Goal: Transaction & Acquisition: Purchase product/service

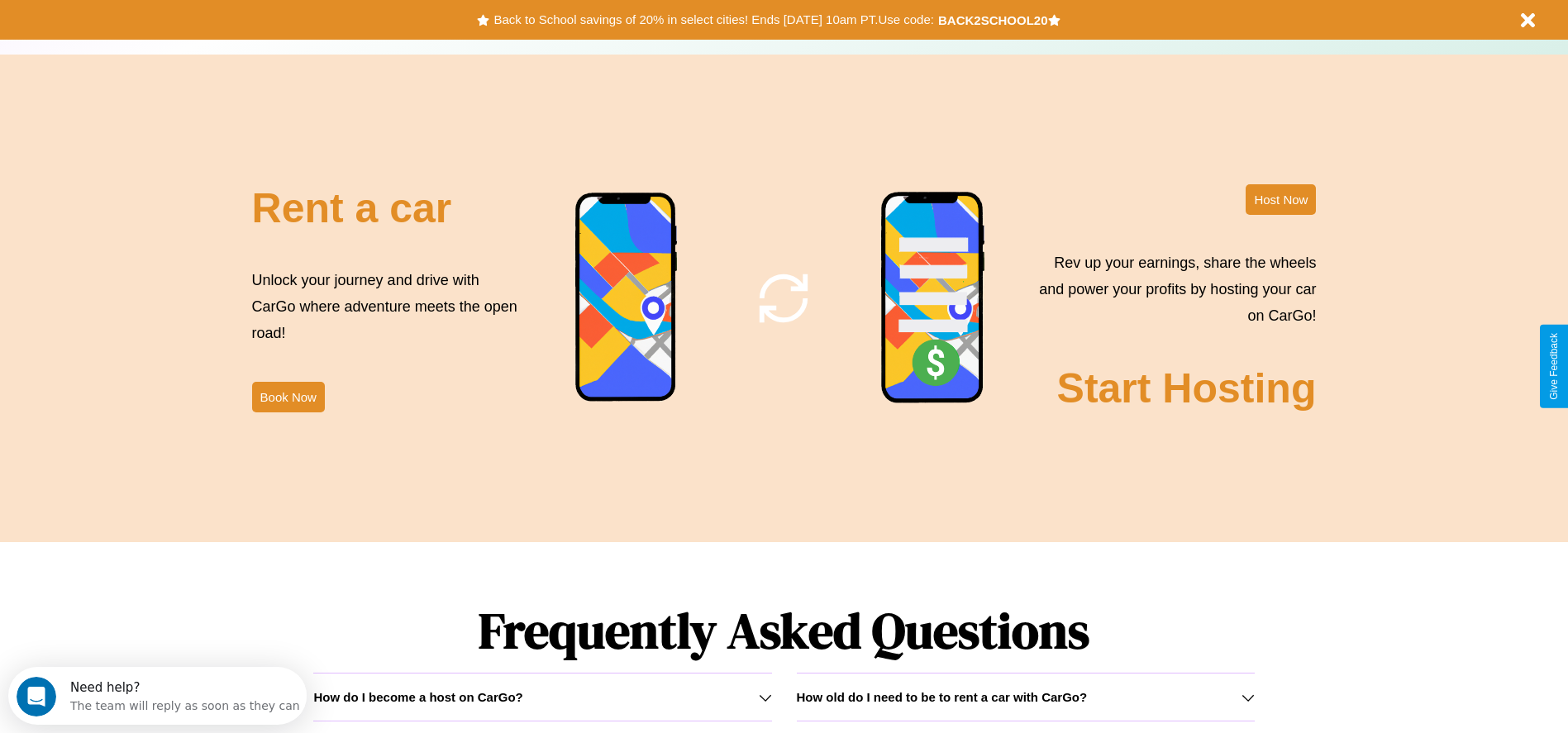
scroll to position [2371, 0]
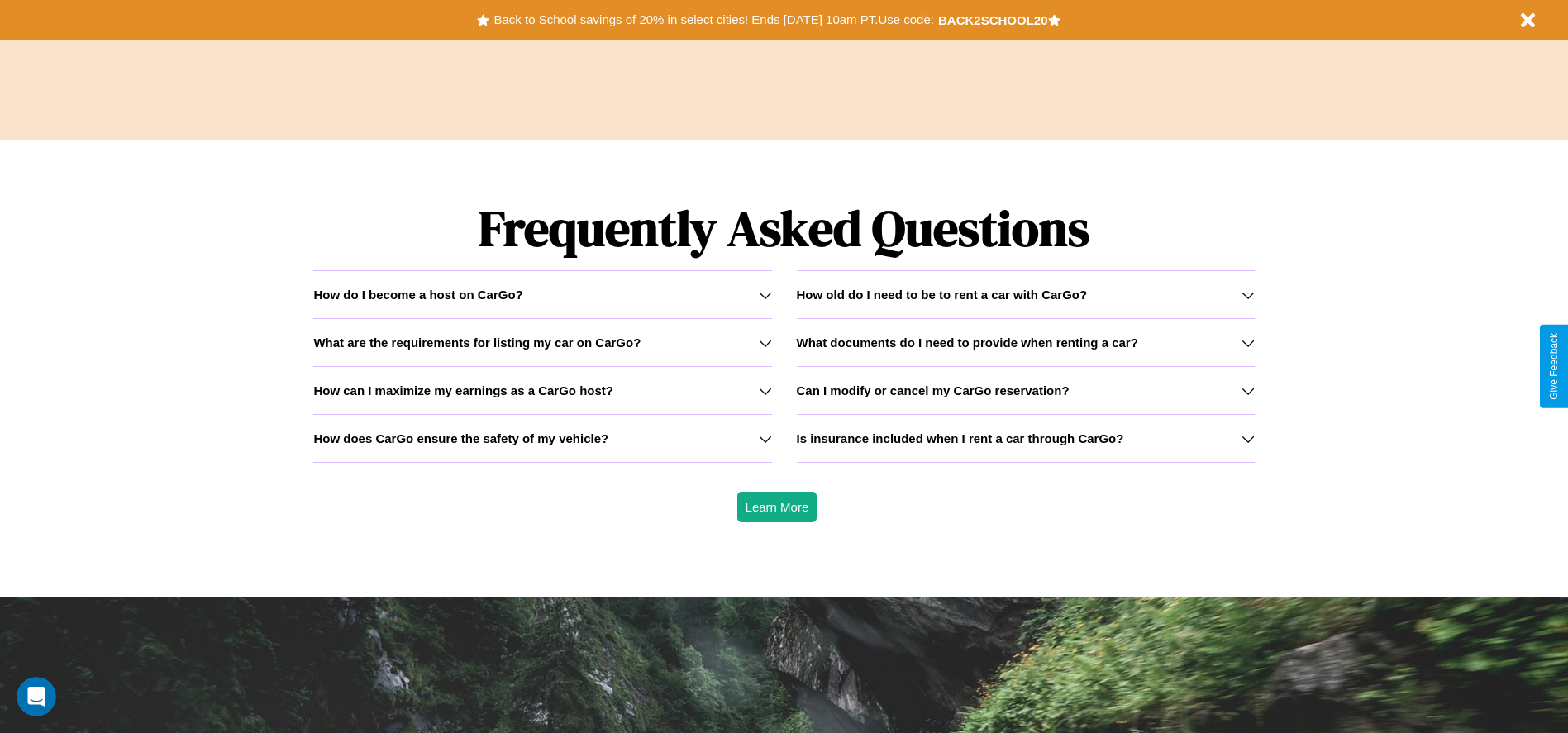
click at [1025, 438] on h3 "Is insurance included when I rent a car through CarGo?" at bounding box center [960, 438] width 327 height 14
click at [543, 295] on div "How do I become a host on CarGo?" at bounding box center [543, 295] width 458 height 14
click at [765, 390] on icon at bounding box center [765, 390] width 13 height 13
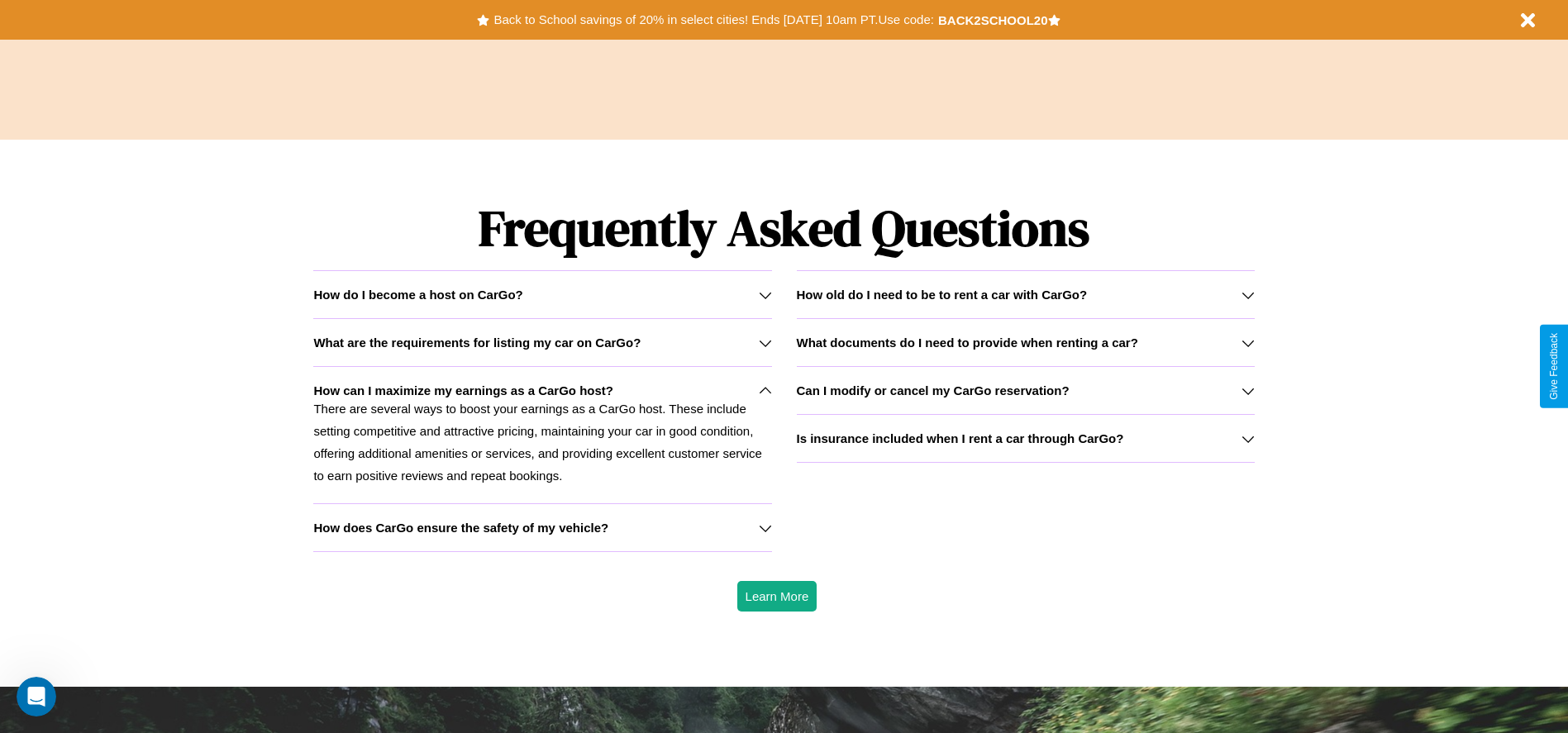
click at [543, 295] on div "How do I become a host on CarGo?" at bounding box center [543, 295] width 458 height 14
click at [713, 20] on button "Back to School savings of 20% in select cities! Ends 9/1 at 10am PT. Use code:" at bounding box center [713, 19] width 448 height 23
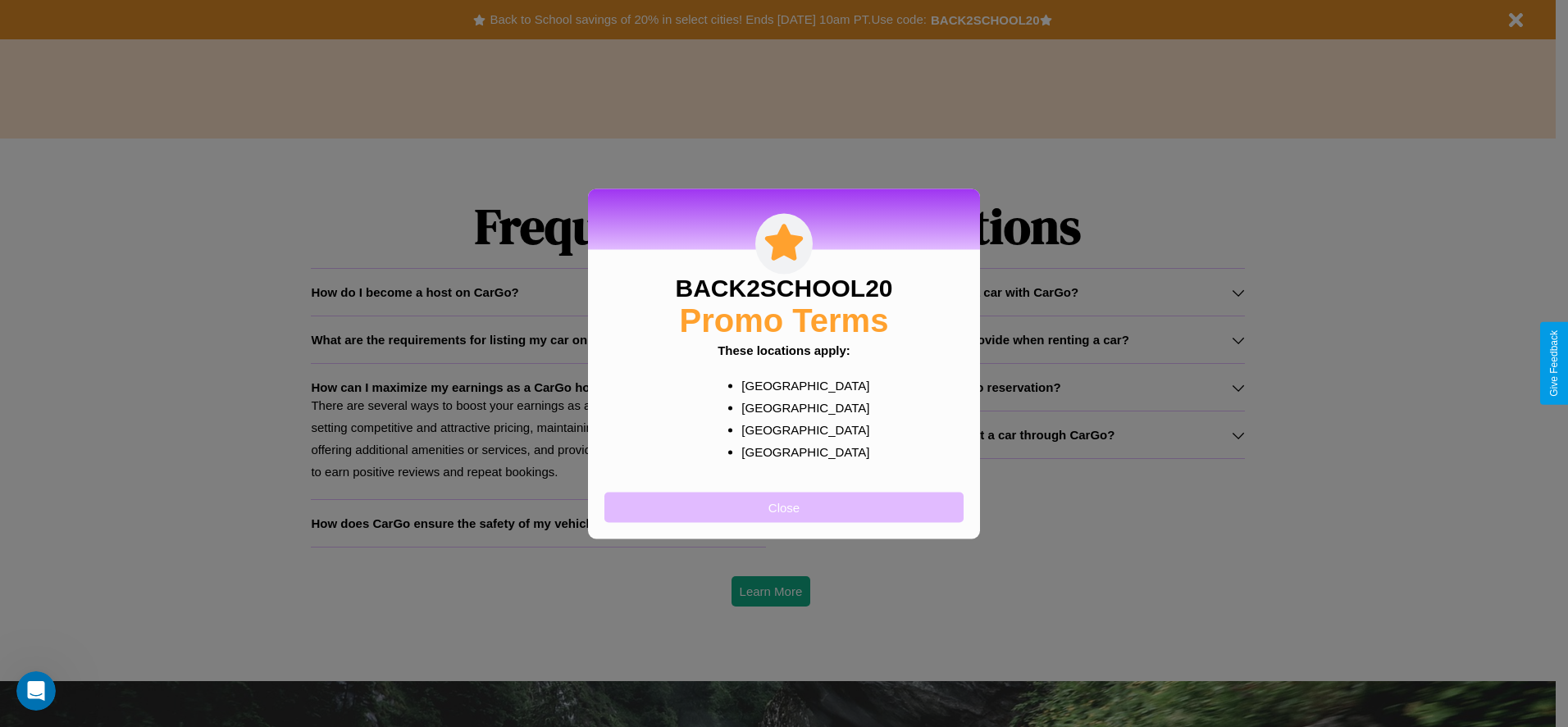
click at [784, 507] on button "Close" at bounding box center [784, 507] width 359 height 30
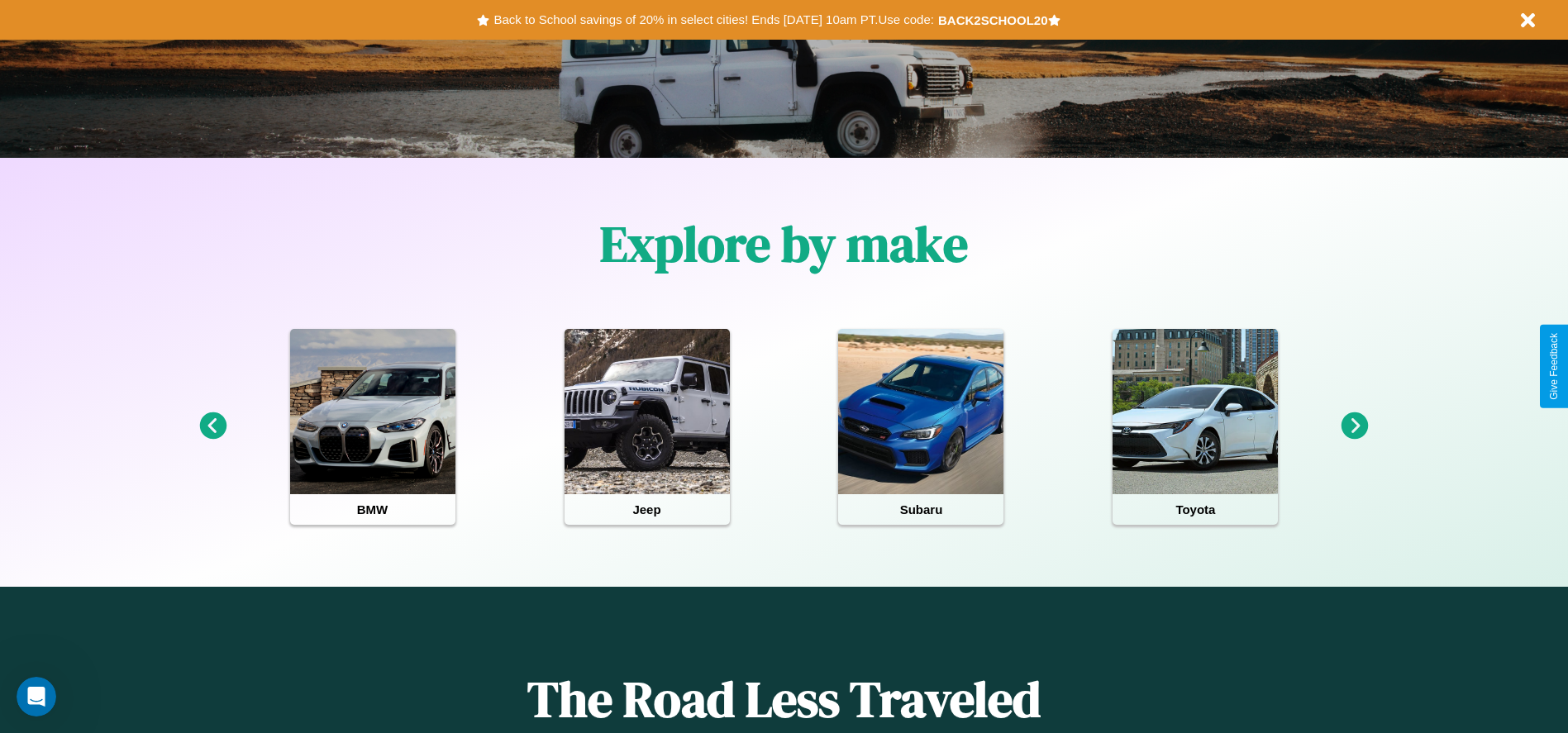
scroll to position [0, 0]
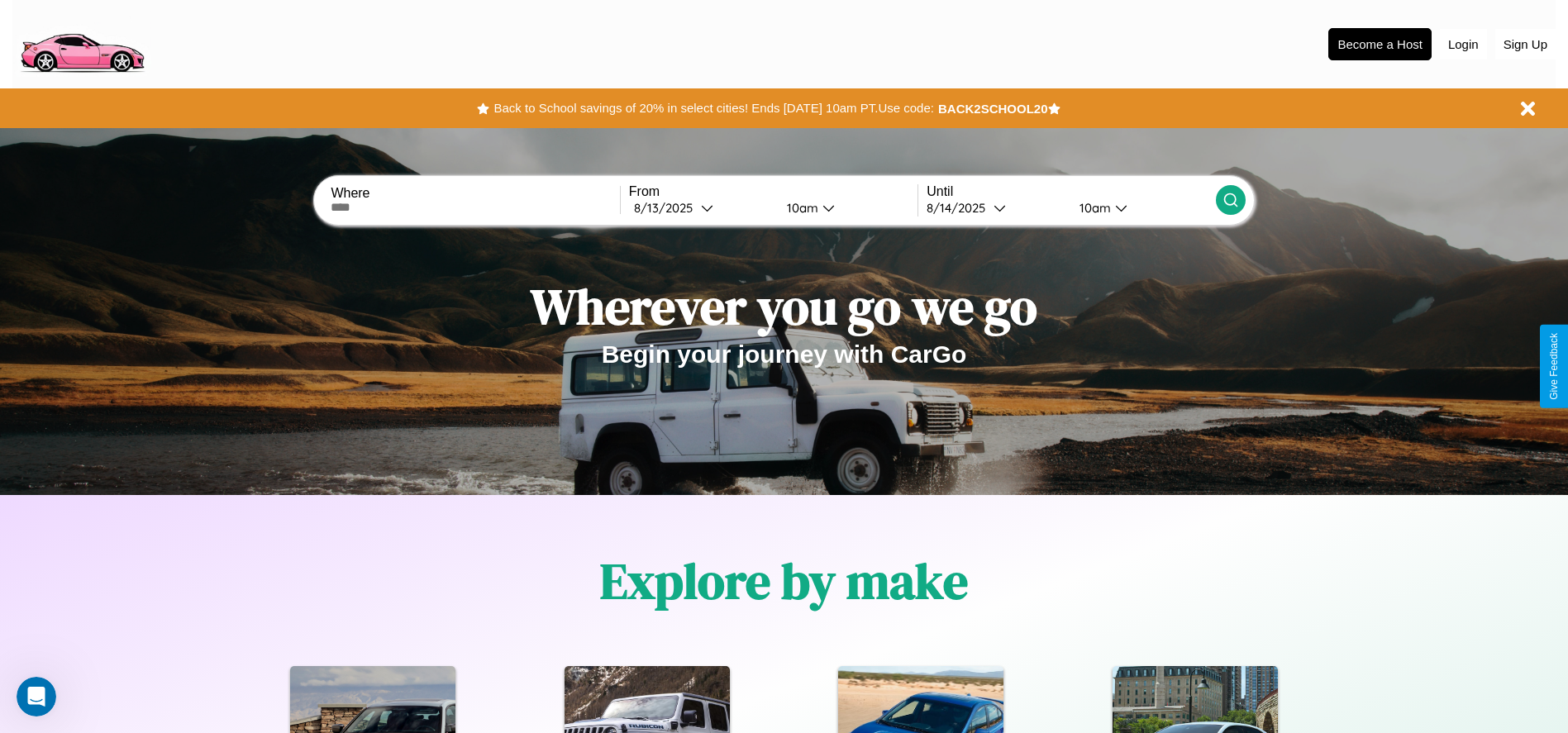
click at [475, 207] on input "text" at bounding box center [474, 206] width 289 height 13
type input "**********"
click at [701, 207] on icon at bounding box center [707, 207] width 12 height 12
select select "*"
select select "****"
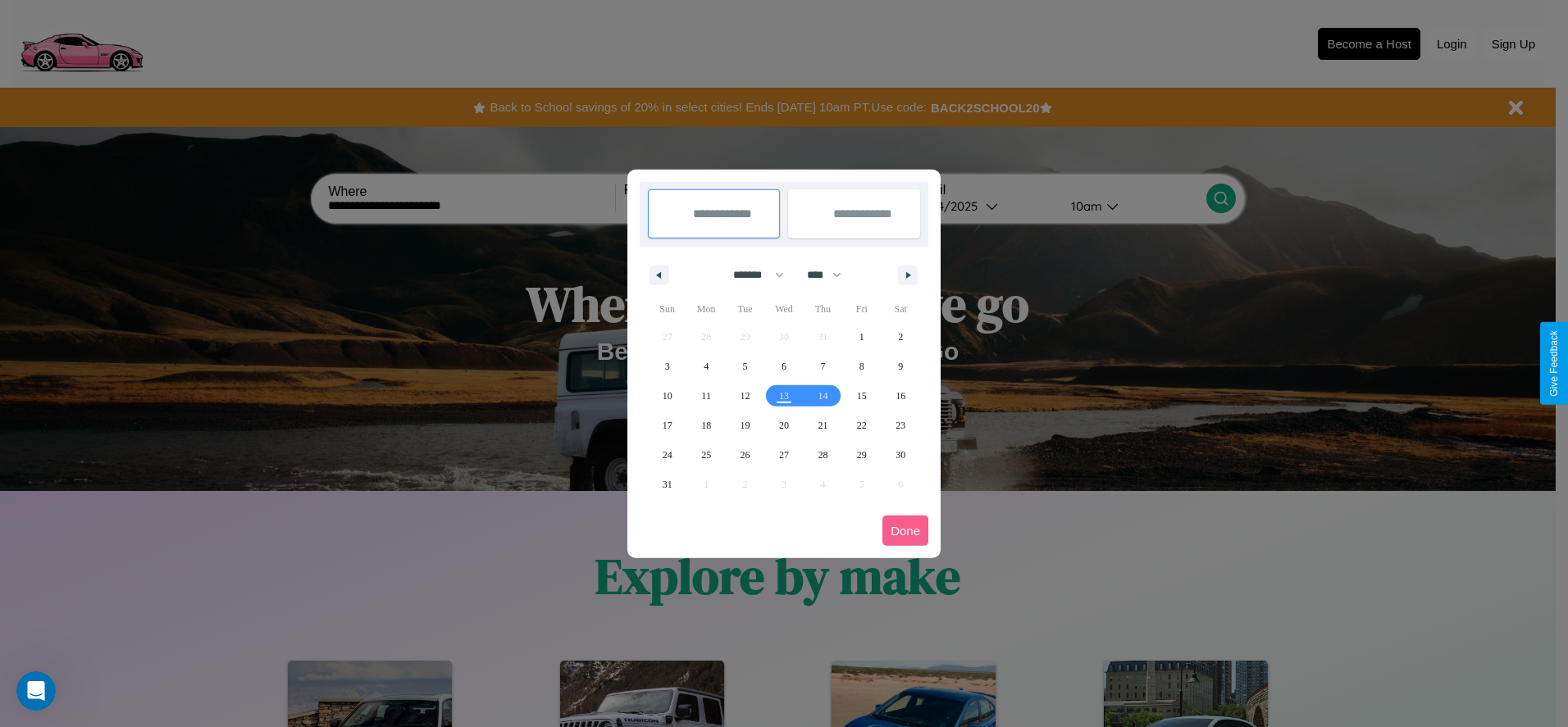
drag, startPoint x: 751, startPoint y: 274, endPoint x: 784, endPoint y: 329, distance: 64.1
click at [751, 274] on select "******* ******** ***** ***** *** **** **** ****** ********* ******* ******** **…" at bounding box center [755, 274] width 70 height 27
select select "*"
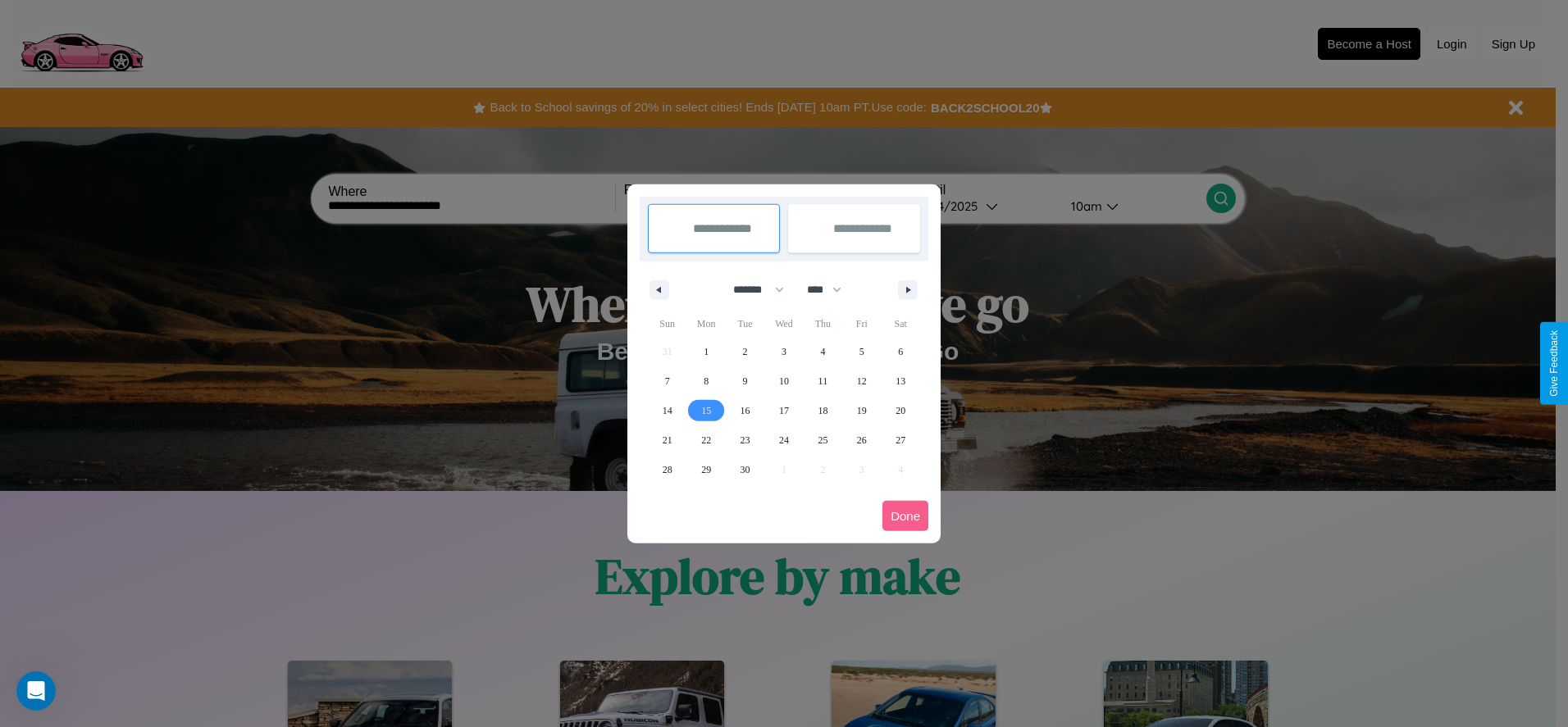
click at [706, 410] on span "15" at bounding box center [706, 410] width 10 height 30
type input "**********"
click at [784, 440] on span "24" at bounding box center [784, 440] width 10 height 30
type input "**********"
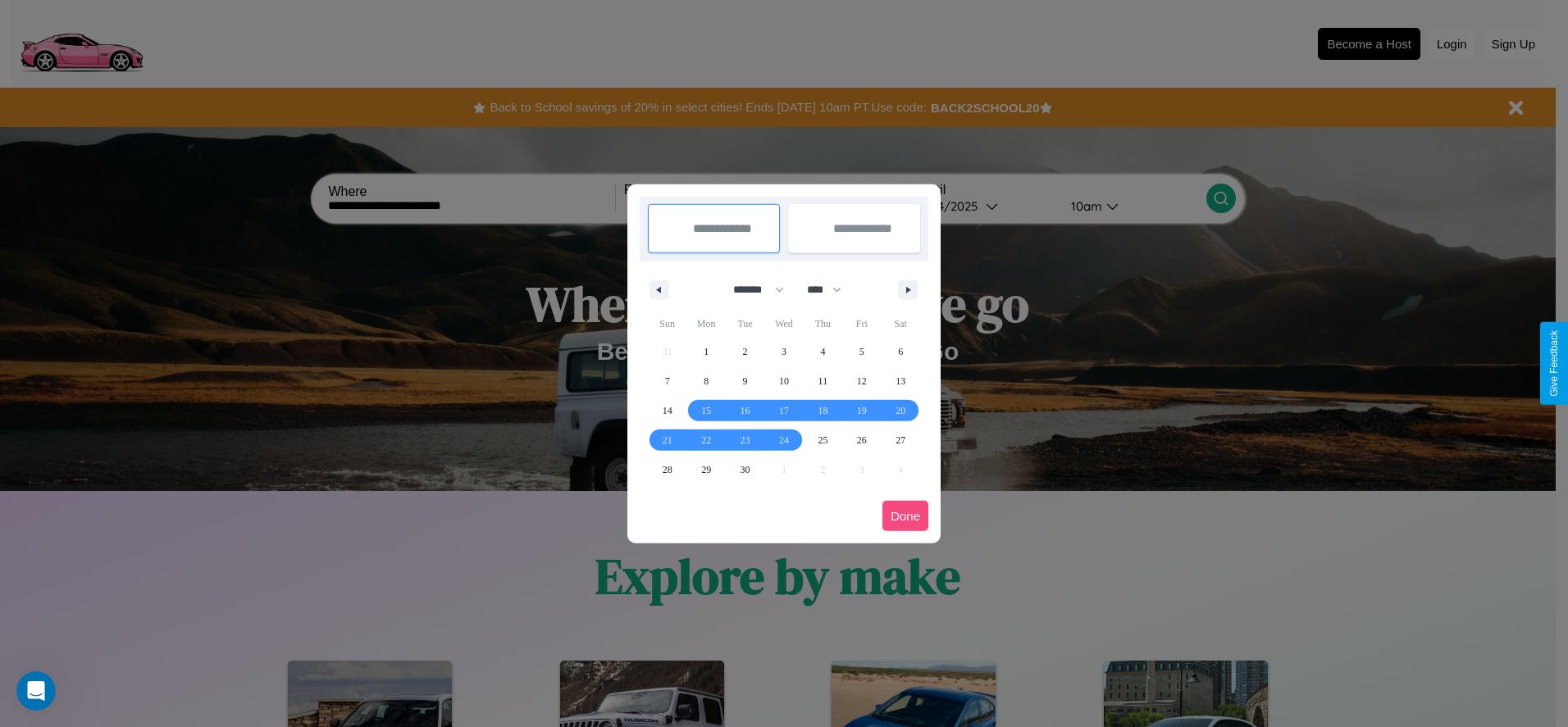
click at [906, 515] on button "Done" at bounding box center [906, 515] width 46 height 30
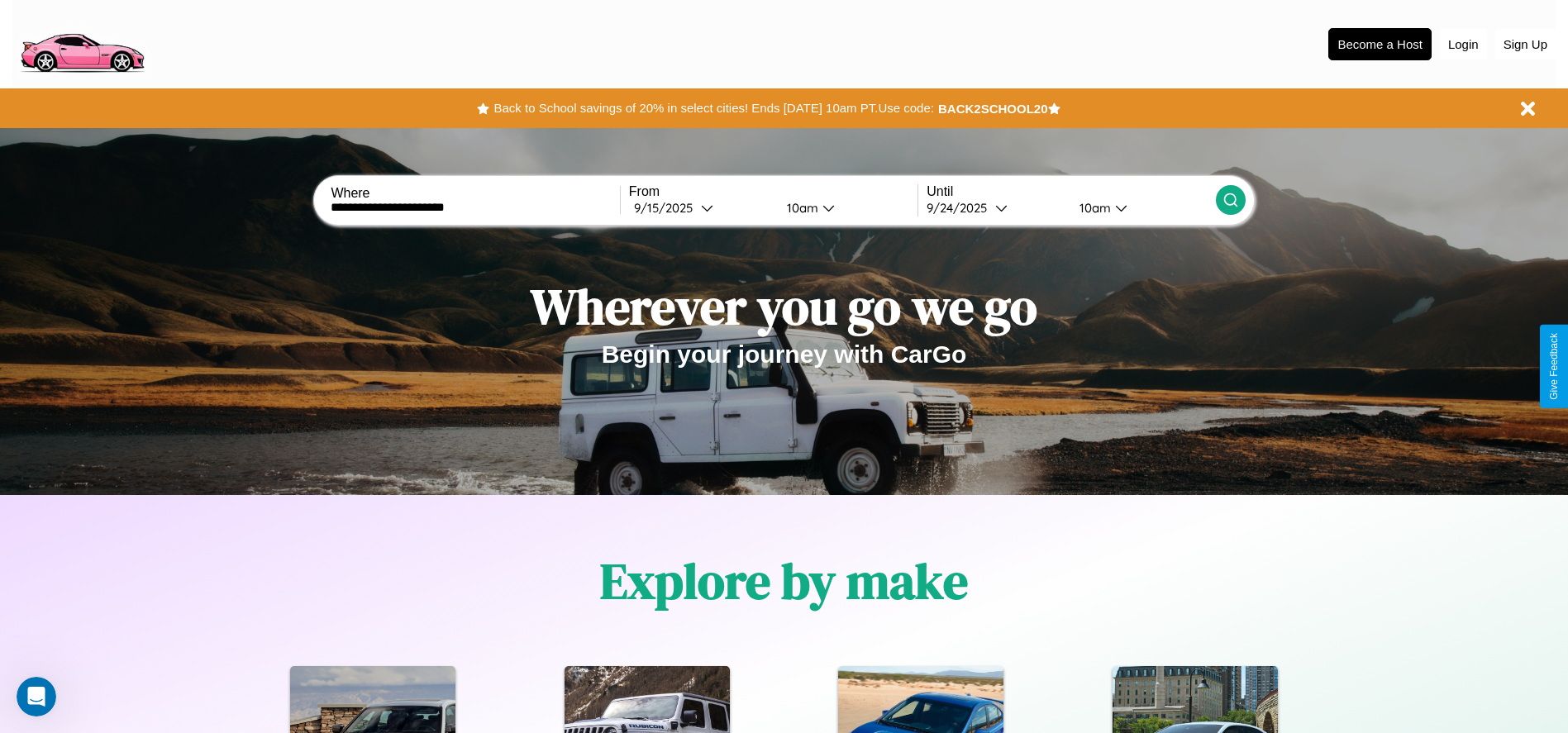
click at [1230, 200] on icon at bounding box center [1230, 199] width 17 height 17
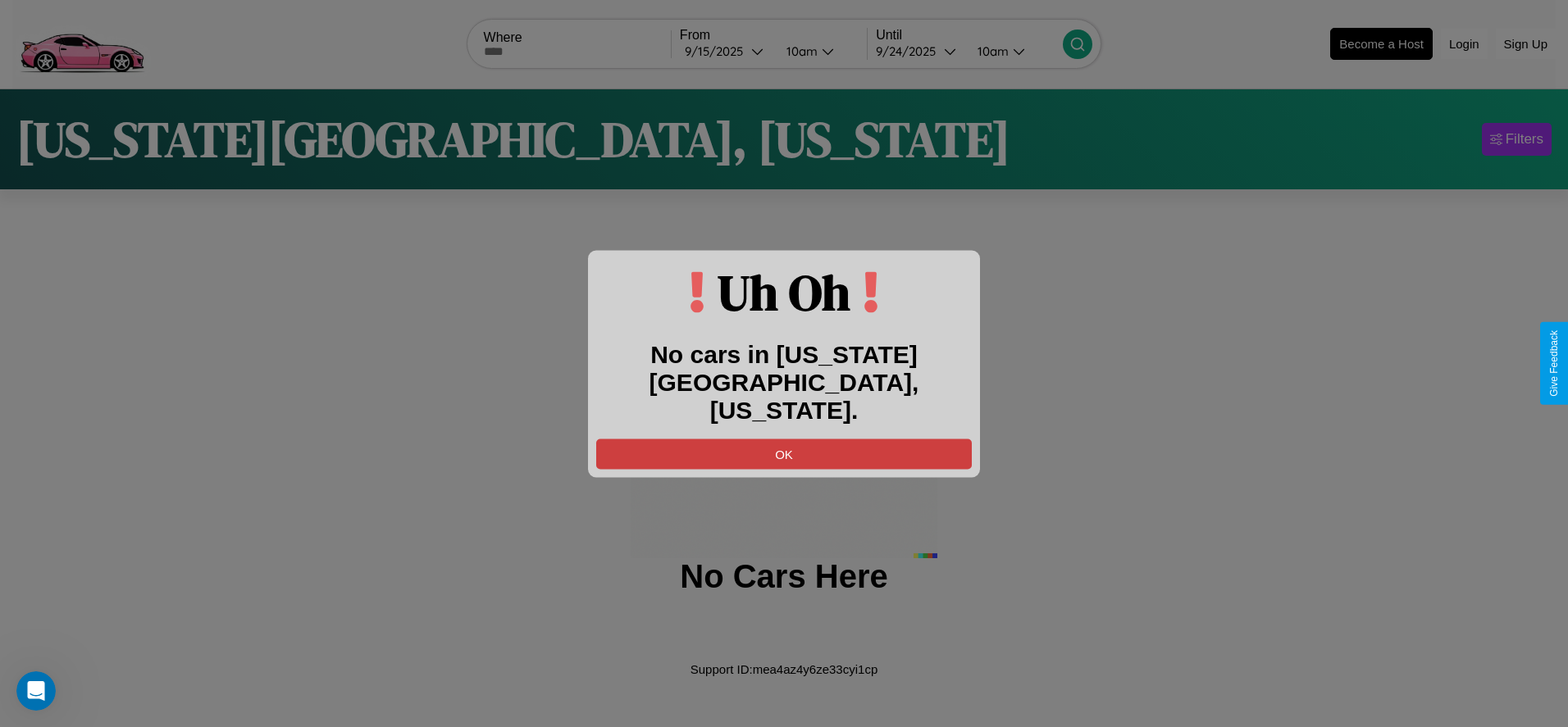
click at [784, 440] on button "OK" at bounding box center [784, 454] width 376 height 30
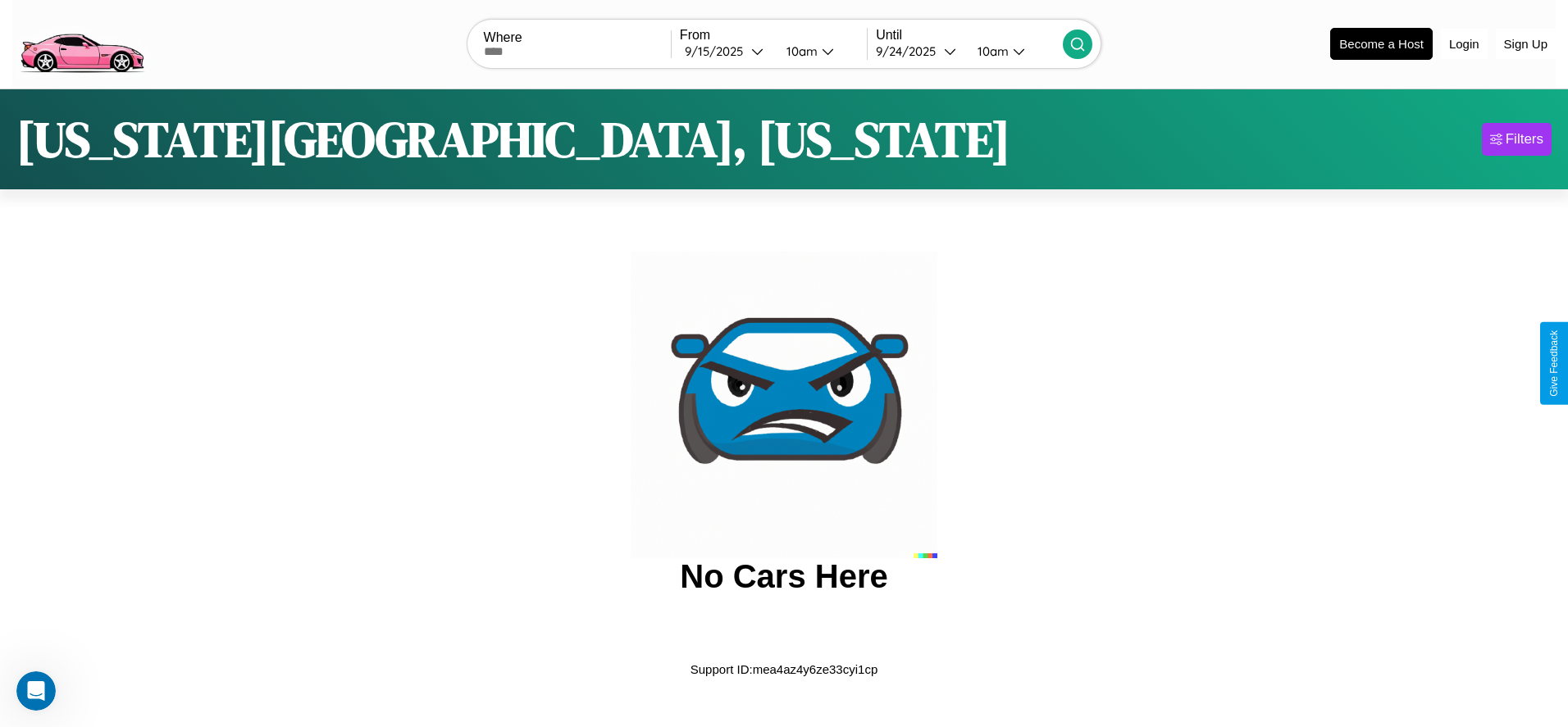
click at [81, 41] on img at bounding box center [81, 42] width 139 height 69
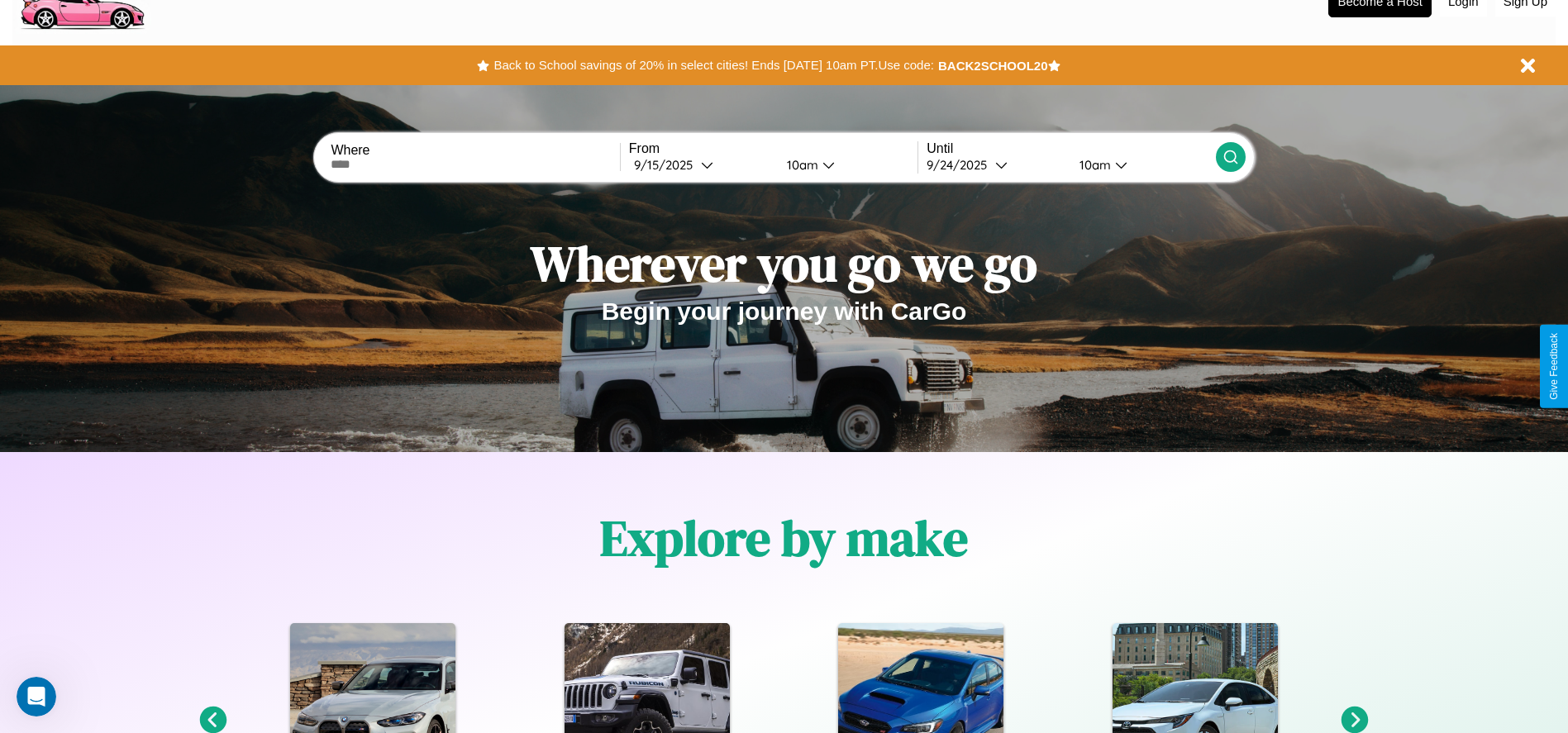
scroll to position [343, 0]
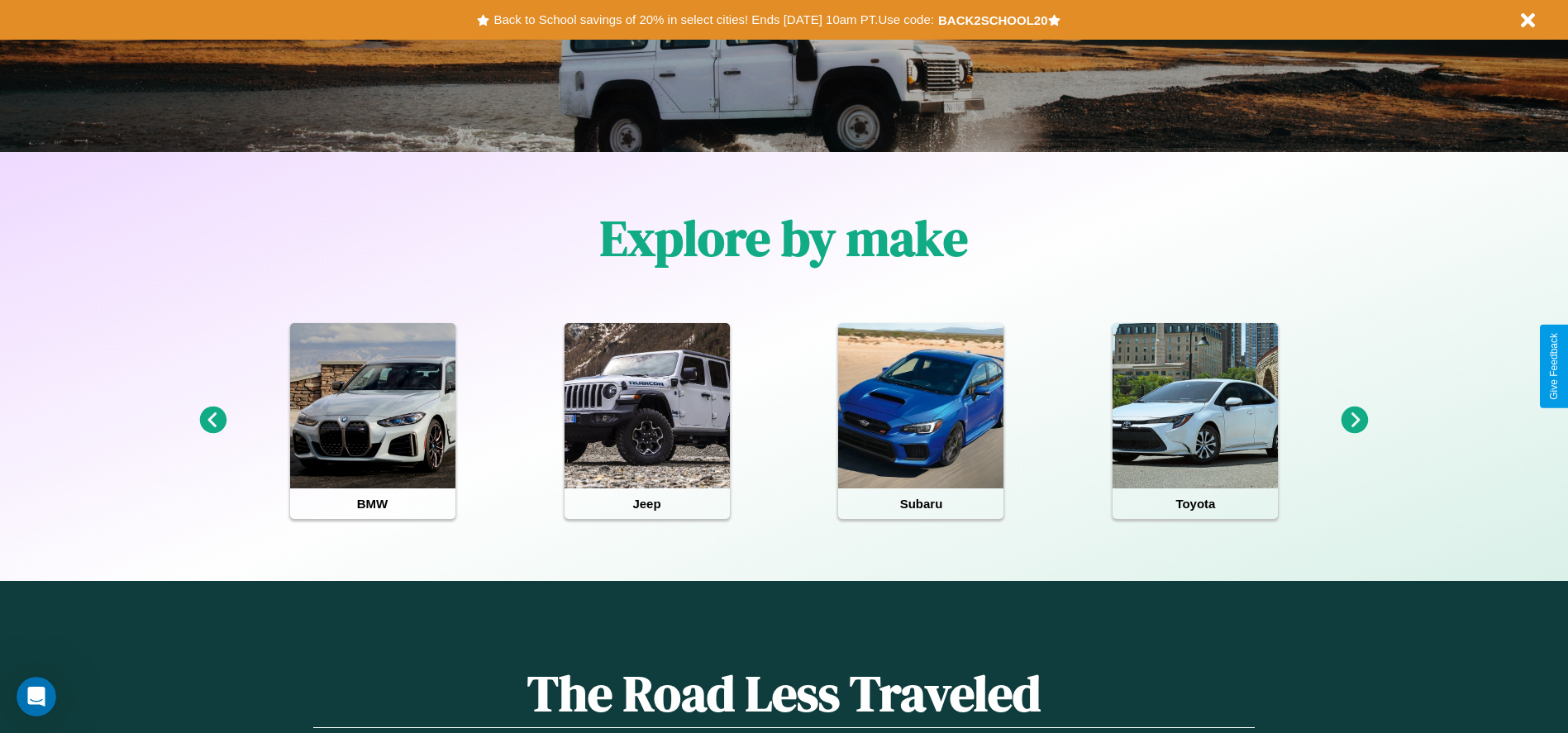
click at [1355, 421] on icon at bounding box center [1354, 420] width 27 height 27
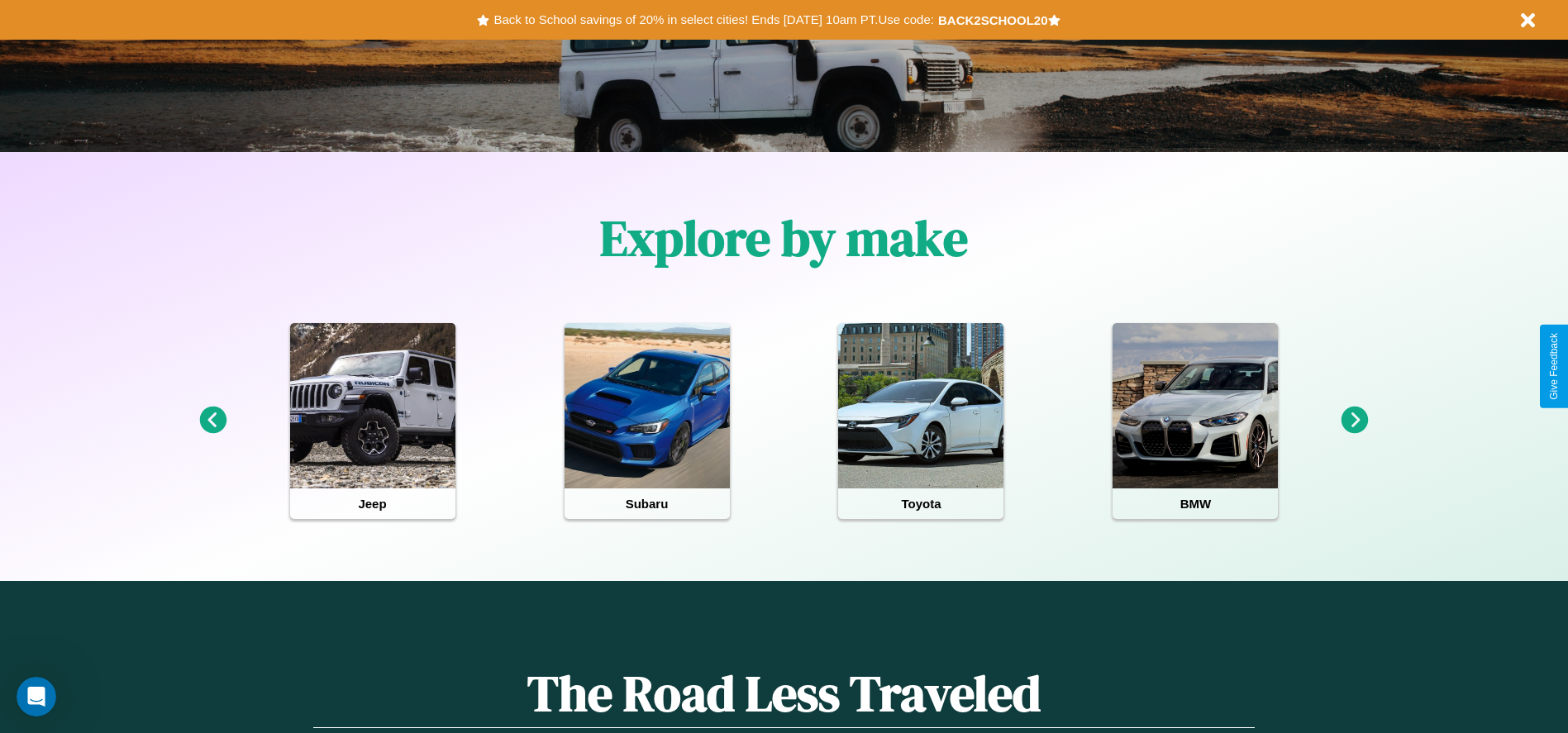
click at [1355, 421] on icon at bounding box center [1354, 420] width 27 height 27
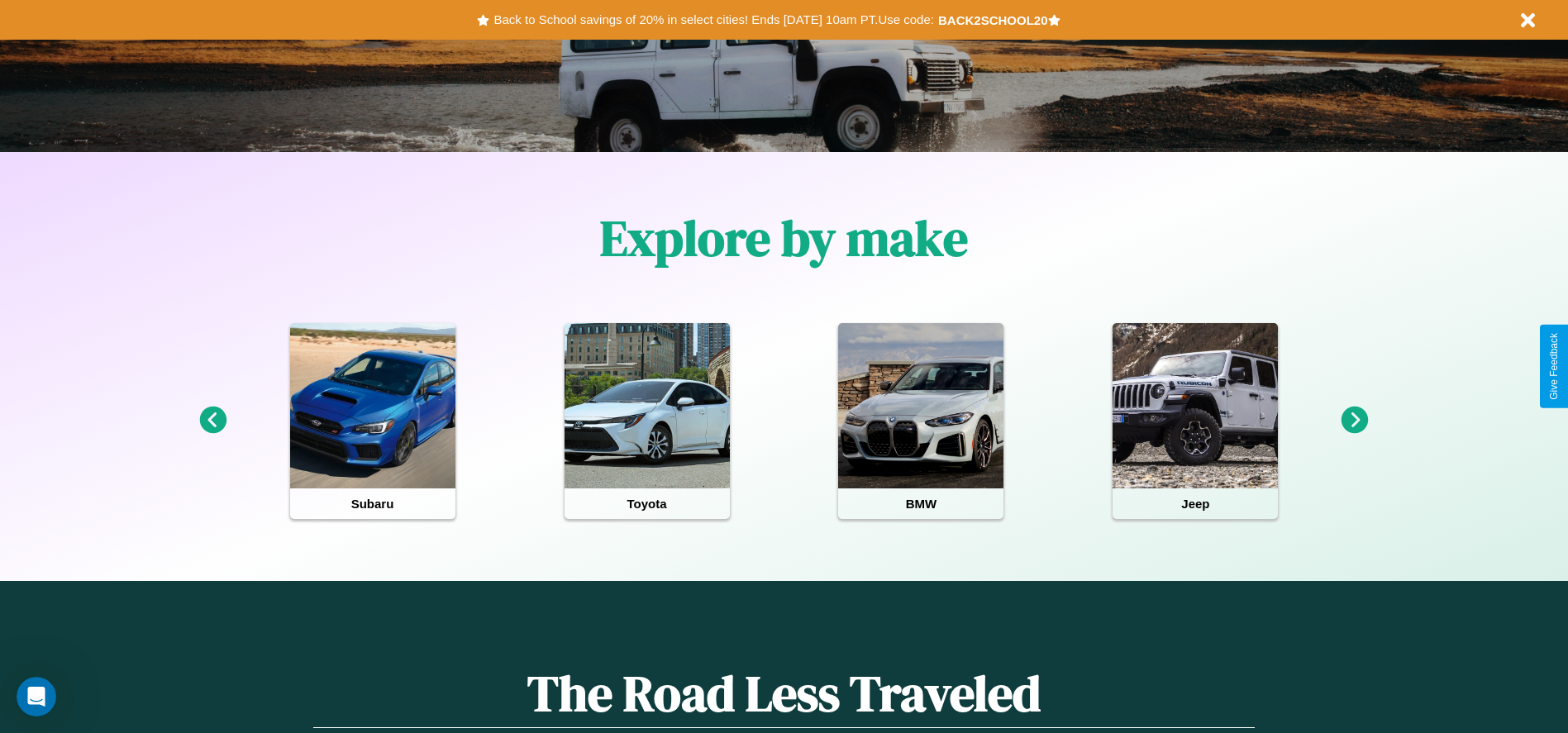
click at [1355, 421] on icon at bounding box center [1354, 420] width 27 height 27
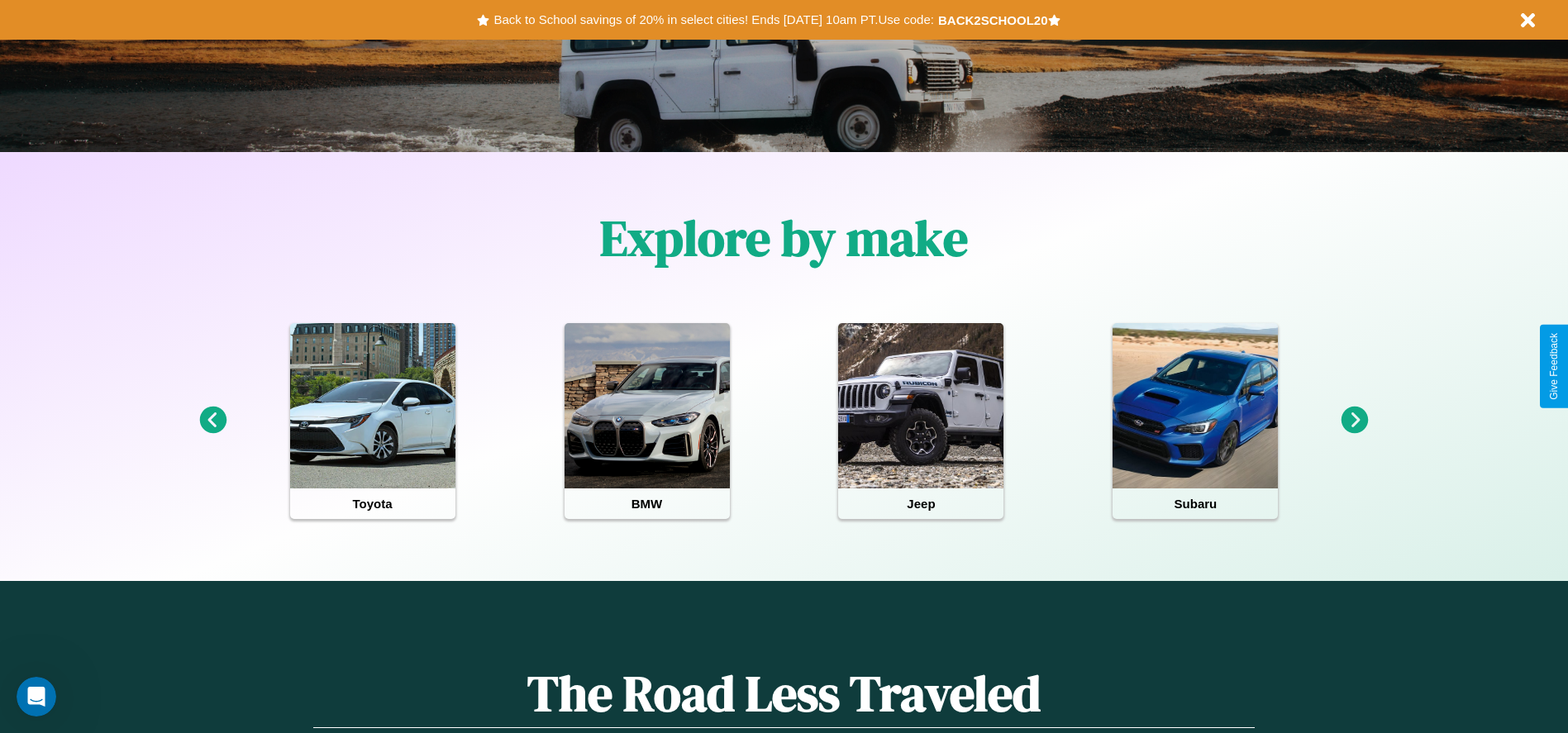
click at [212, 421] on icon at bounding box center [212, 420] width 27 height 27
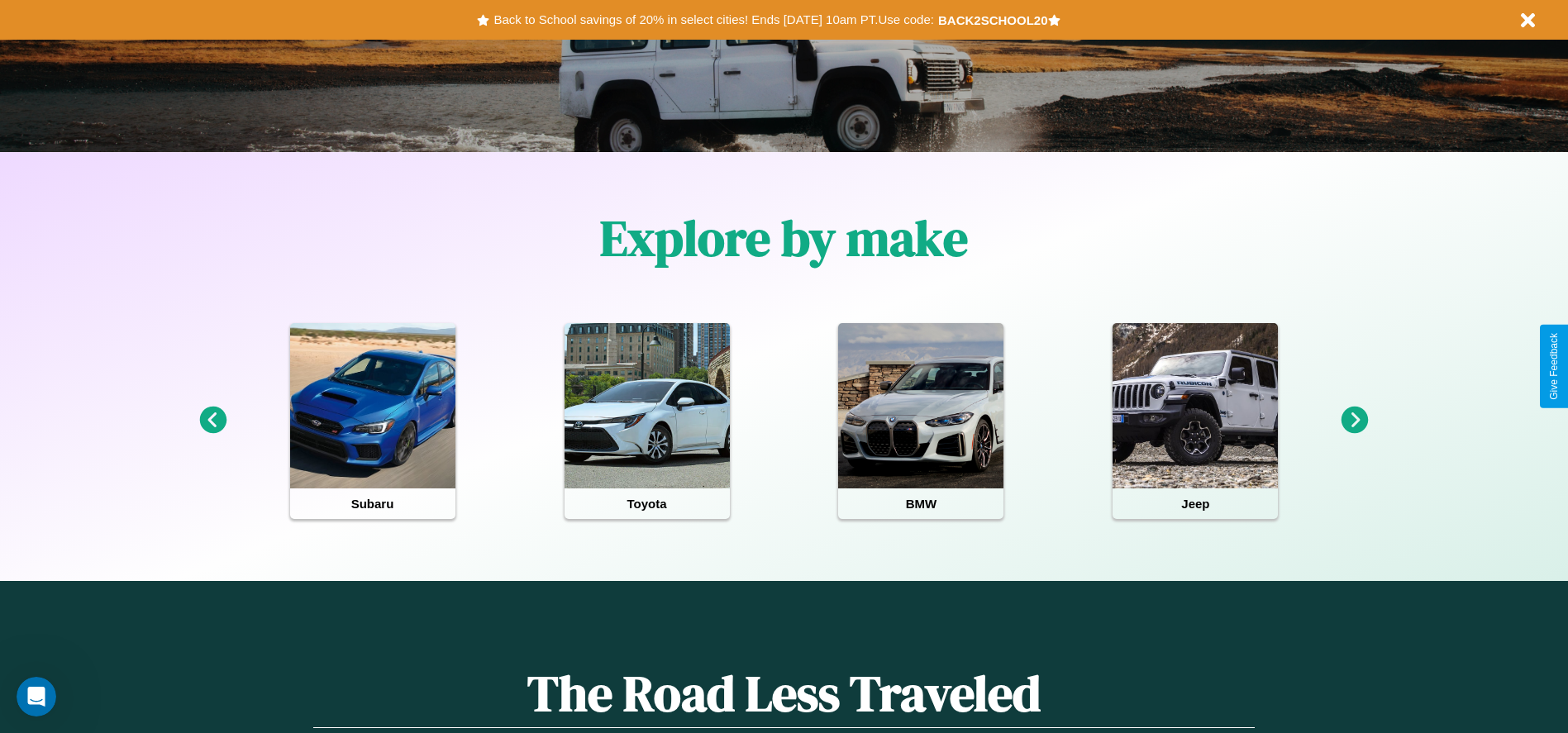
click at [1355, 421] on icon at bounding box center [1354, 420] width 27 height 27
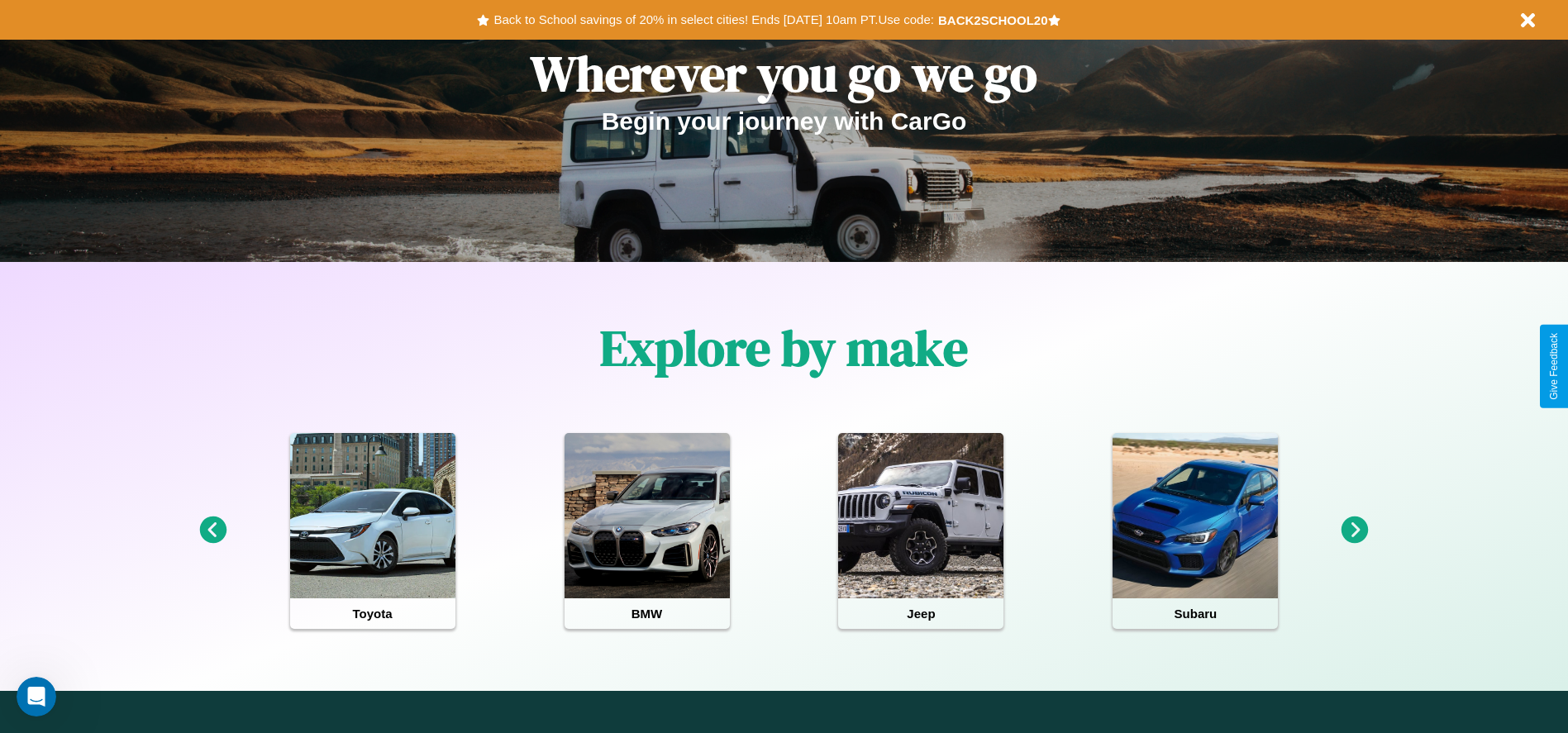
scroll to position [0, 0]
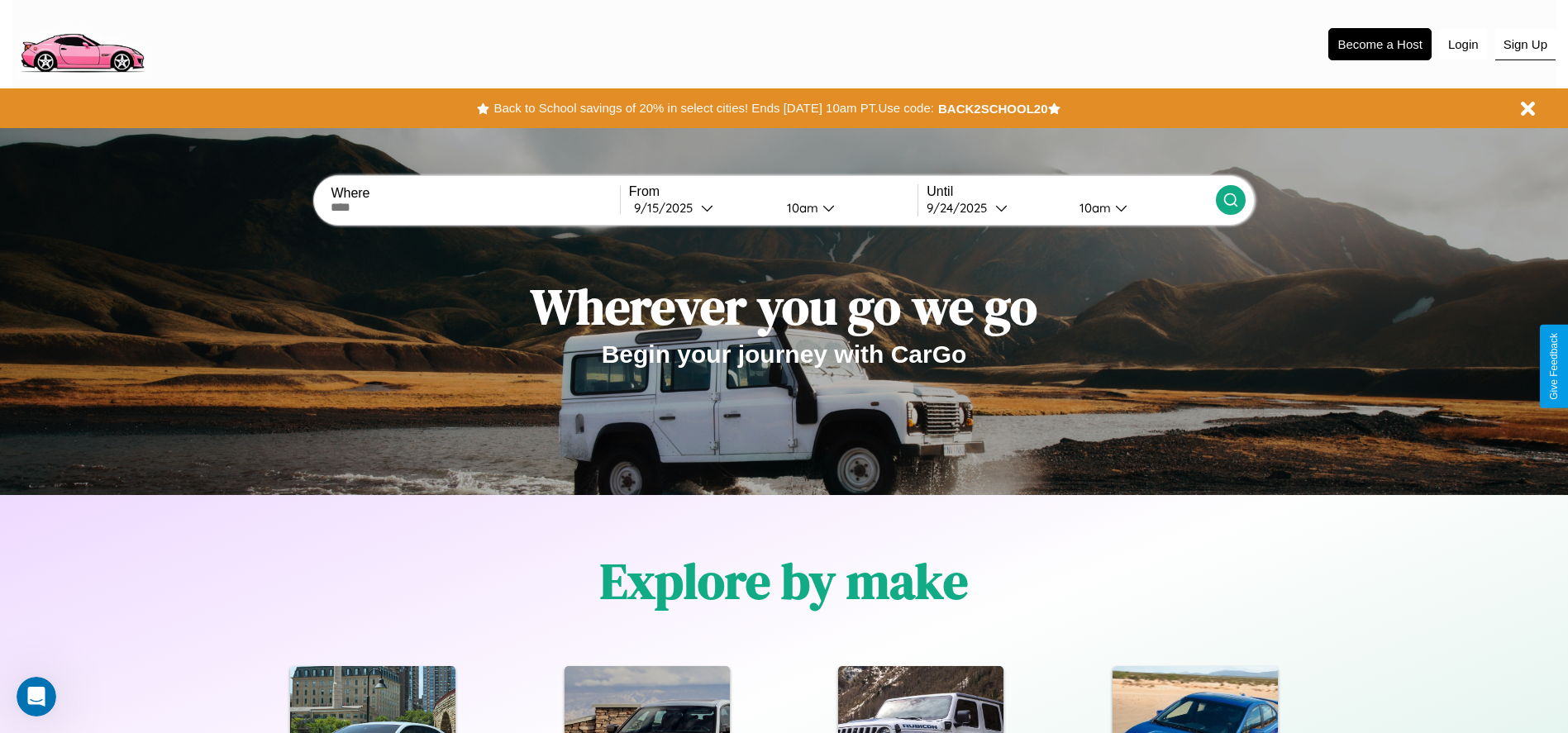
click at [1524, 44] on button "Sign Up" at bounding box center [1524, 45] width 60 height 32
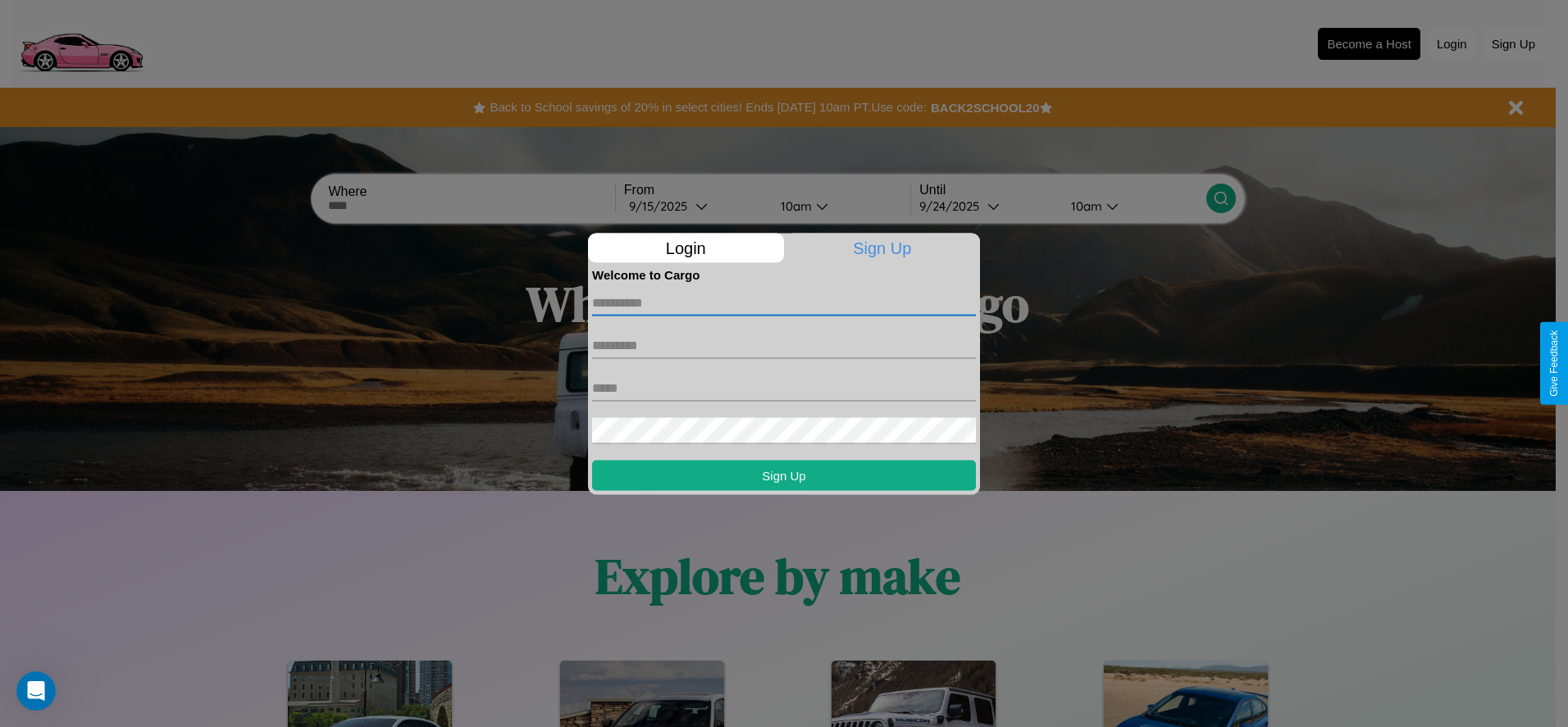
click at [784, 302] on input "text" at bounding box center [784, 302] width 384 height 27
type input "******"
click at [784, 345] on input "text" at bounding box center [784, 344] width 384 height 27
type input "*****"
click at [784, 388] on input "text" at bounding box center [784, 388] width 384 height 27
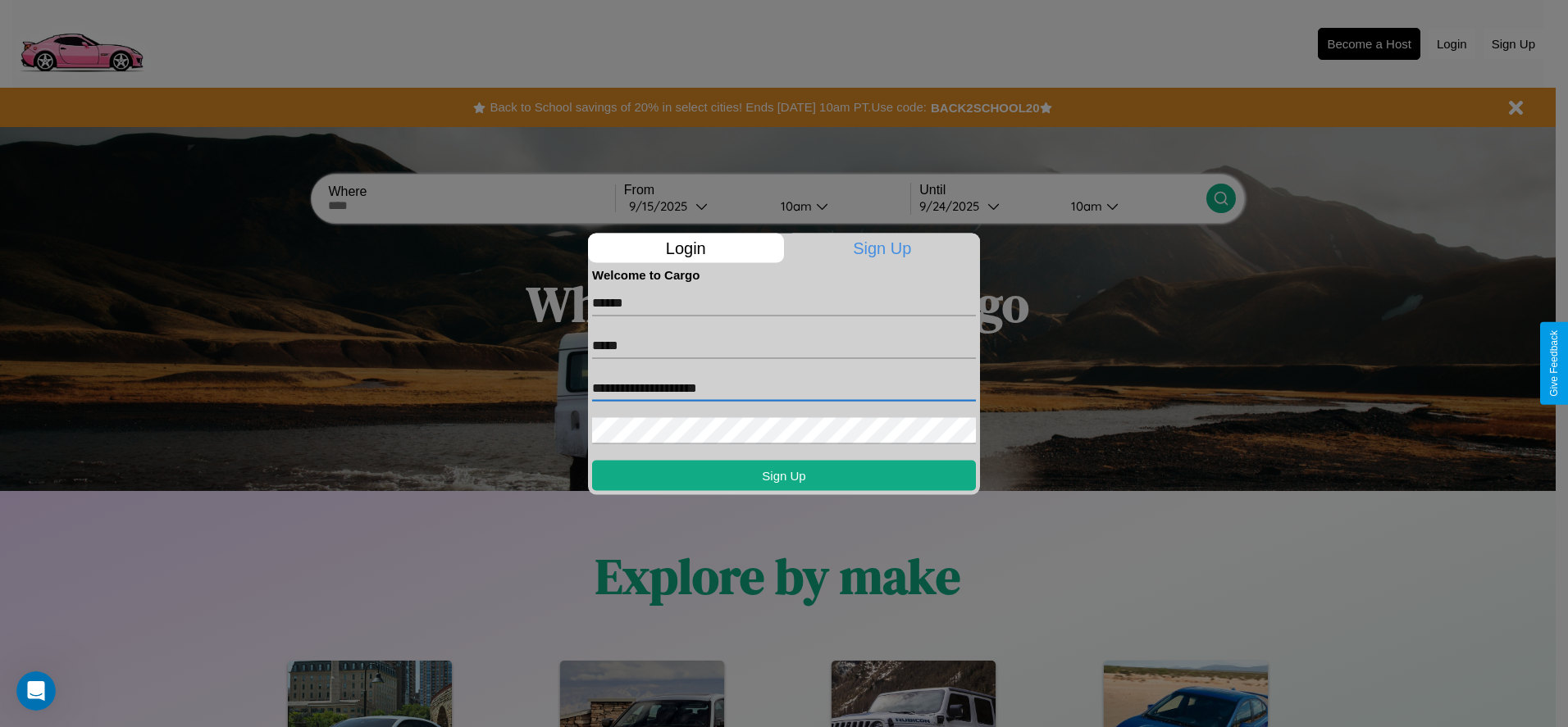
type input "**********"
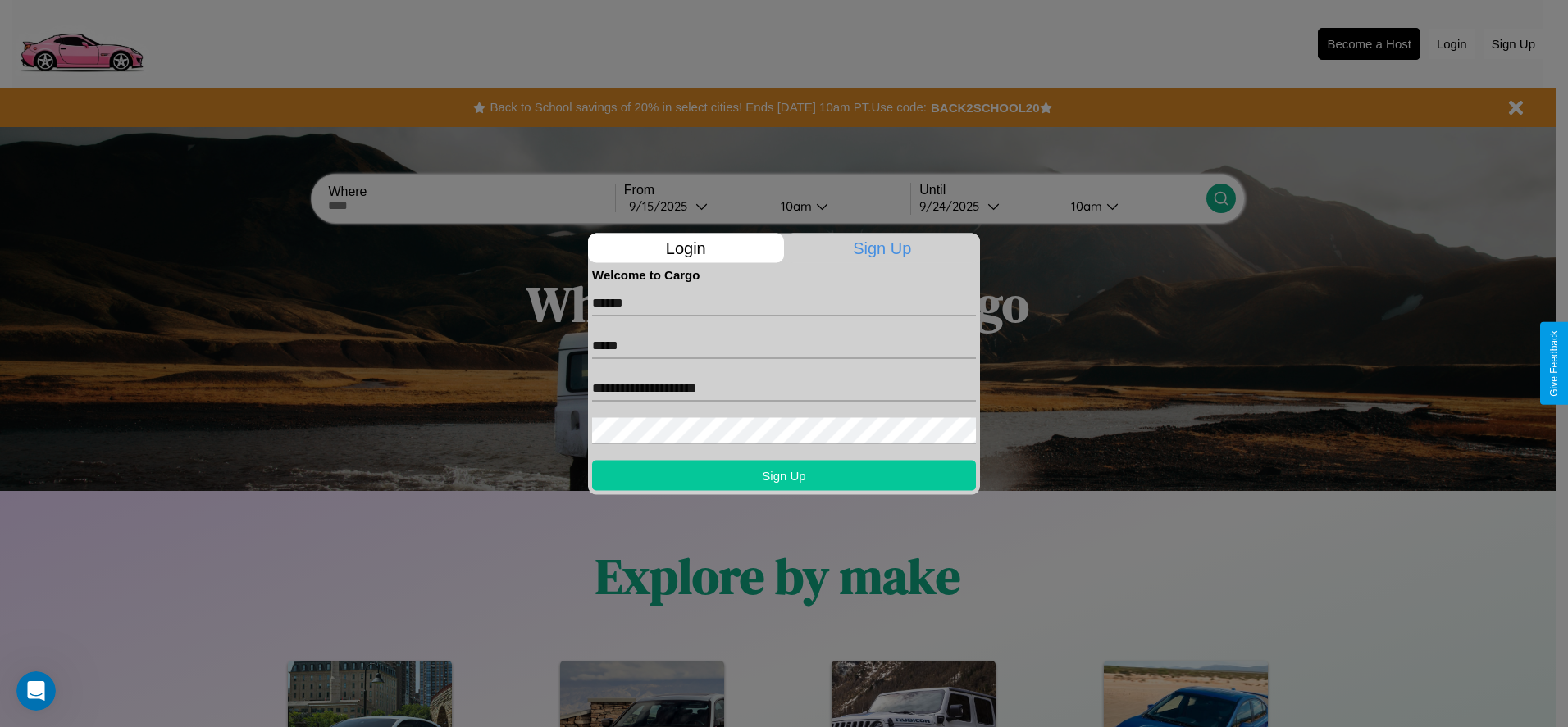
click at [784, 474] on button "Sign Up" at bounding box center [784, 474] width 384 height 30
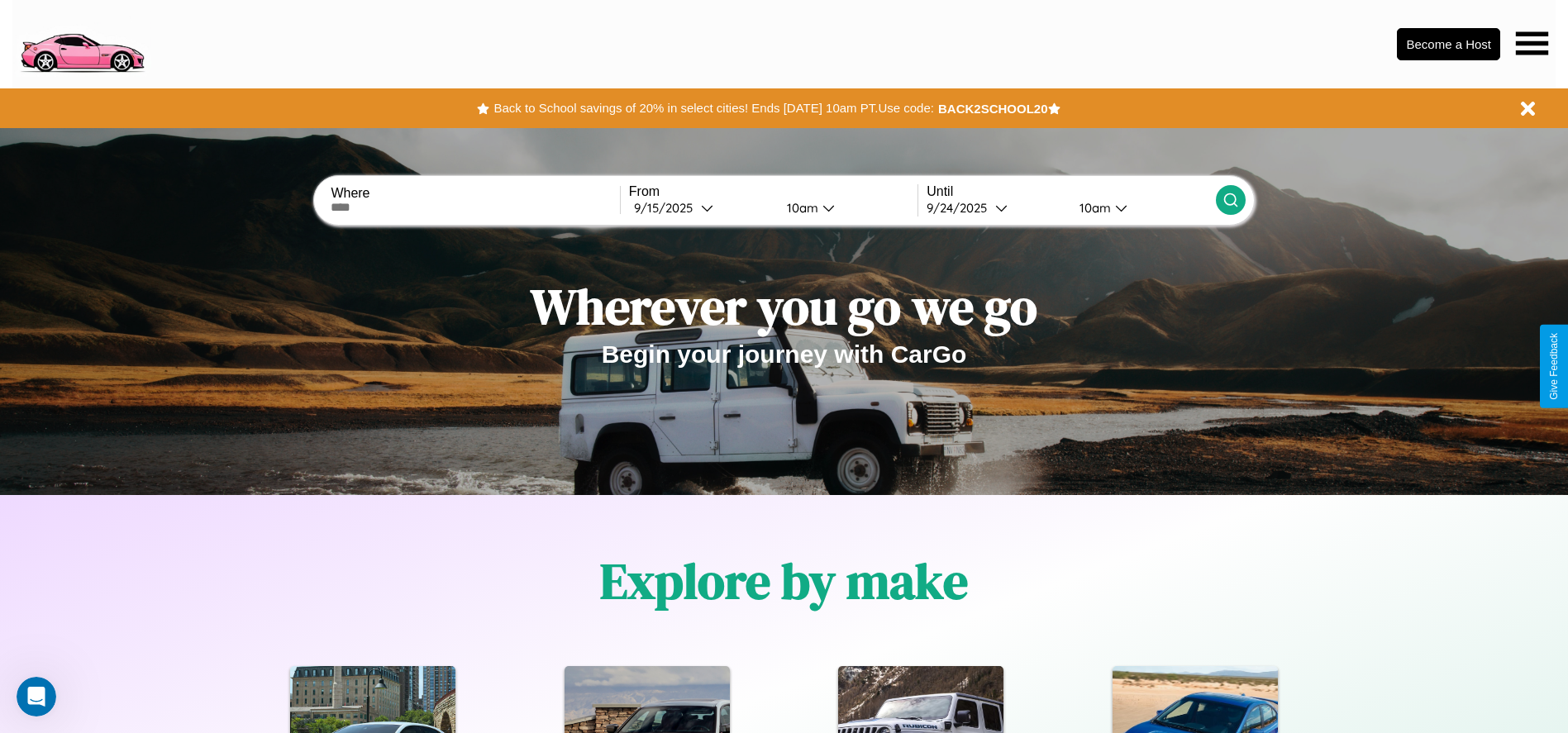
click at [475, 207] on input "text" at bounding box center [474, 206] width 289 height 13
type input "**********"
click at [701, 207] on div "9 / 15 / 2025" at bounding box center [666, 208] width 66 height 16
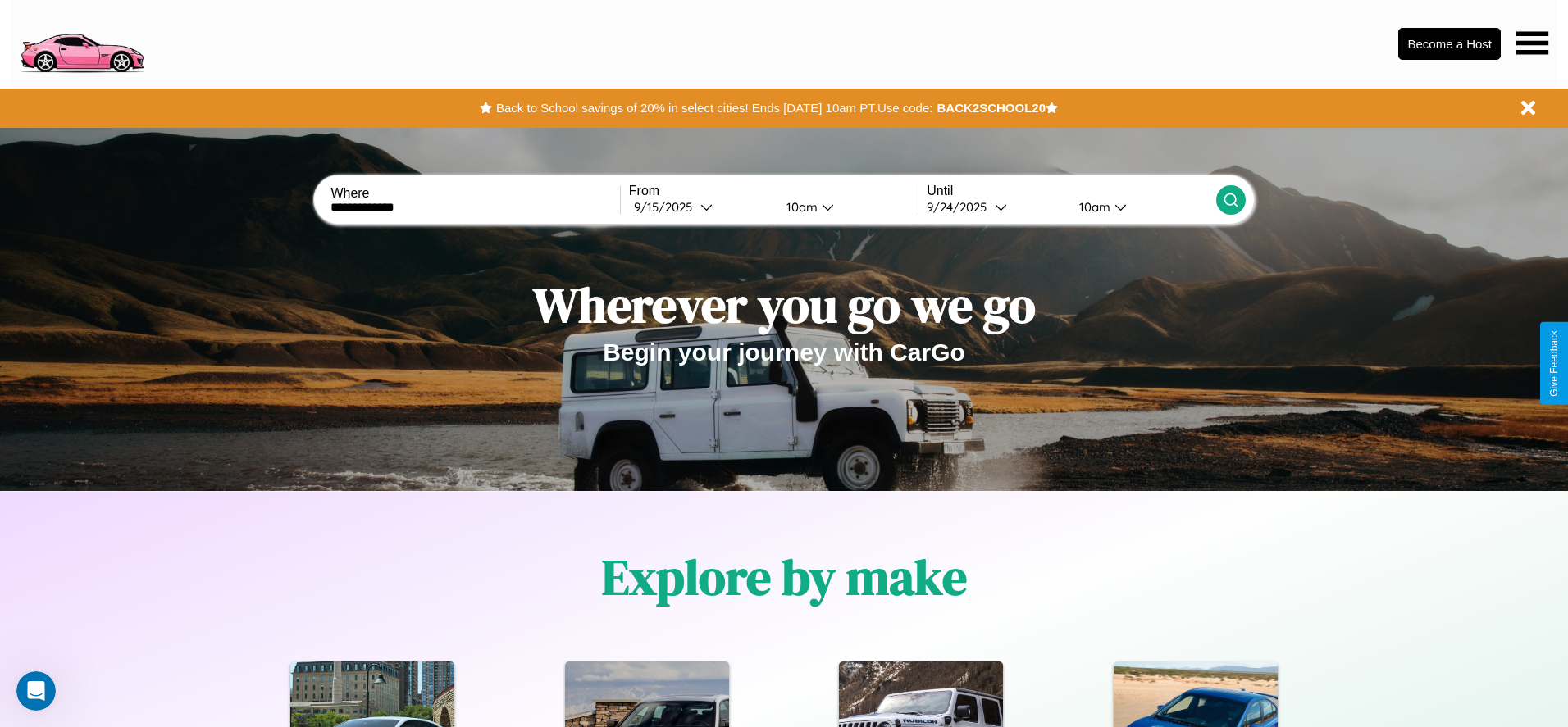
select select "*"
select select "****"
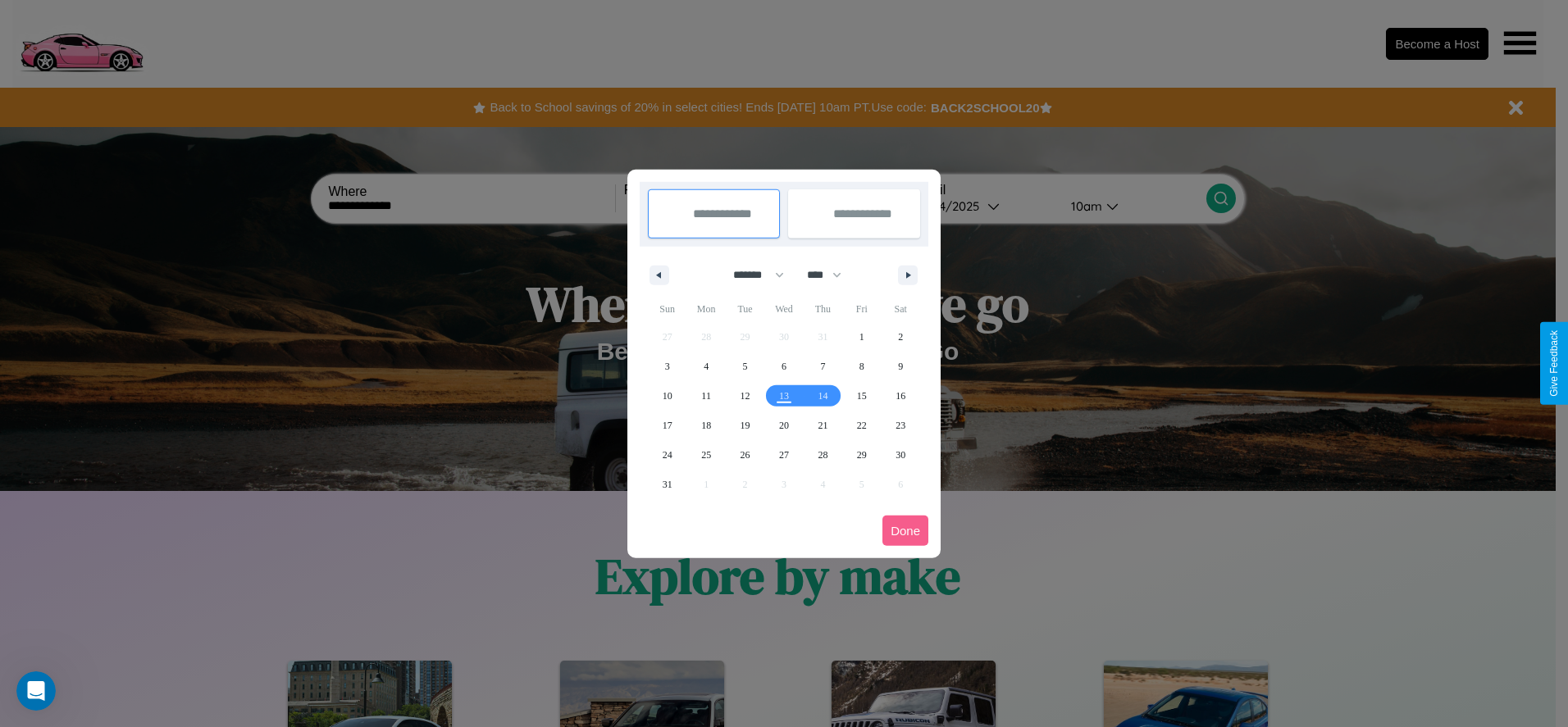
click at [751, 274] on select "******* ******** ***** ***** *** **** **** ****** ********* ******* ******** **…" at bounding box center [755, 274] width 70 height 27
select select "**"
click at [666, 366] on span "2" at bounding box center [667, 366] width 5 height 30
type input "**********"
click at [745, 395] on span "11" at bounding box center [745, 395] width 10 height 30
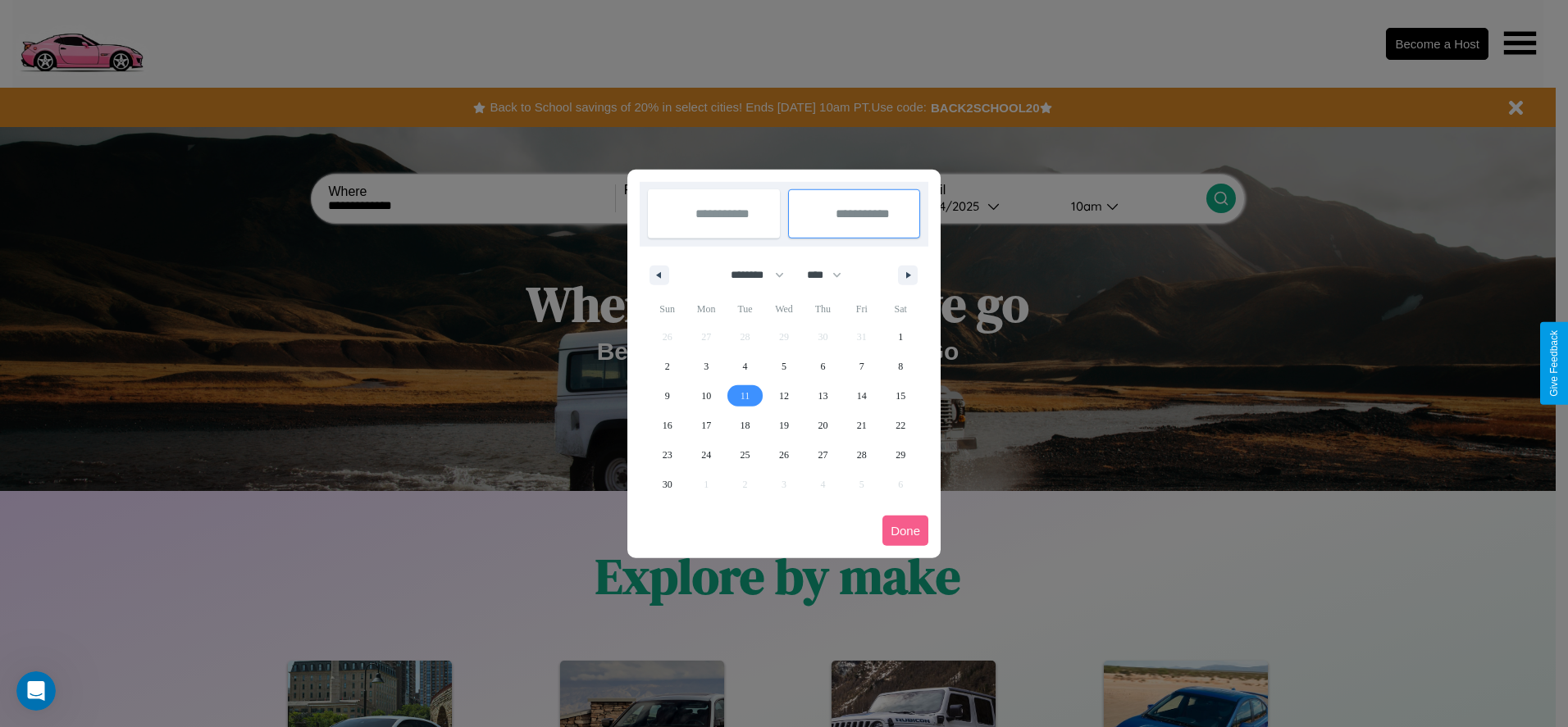
type input "**********"
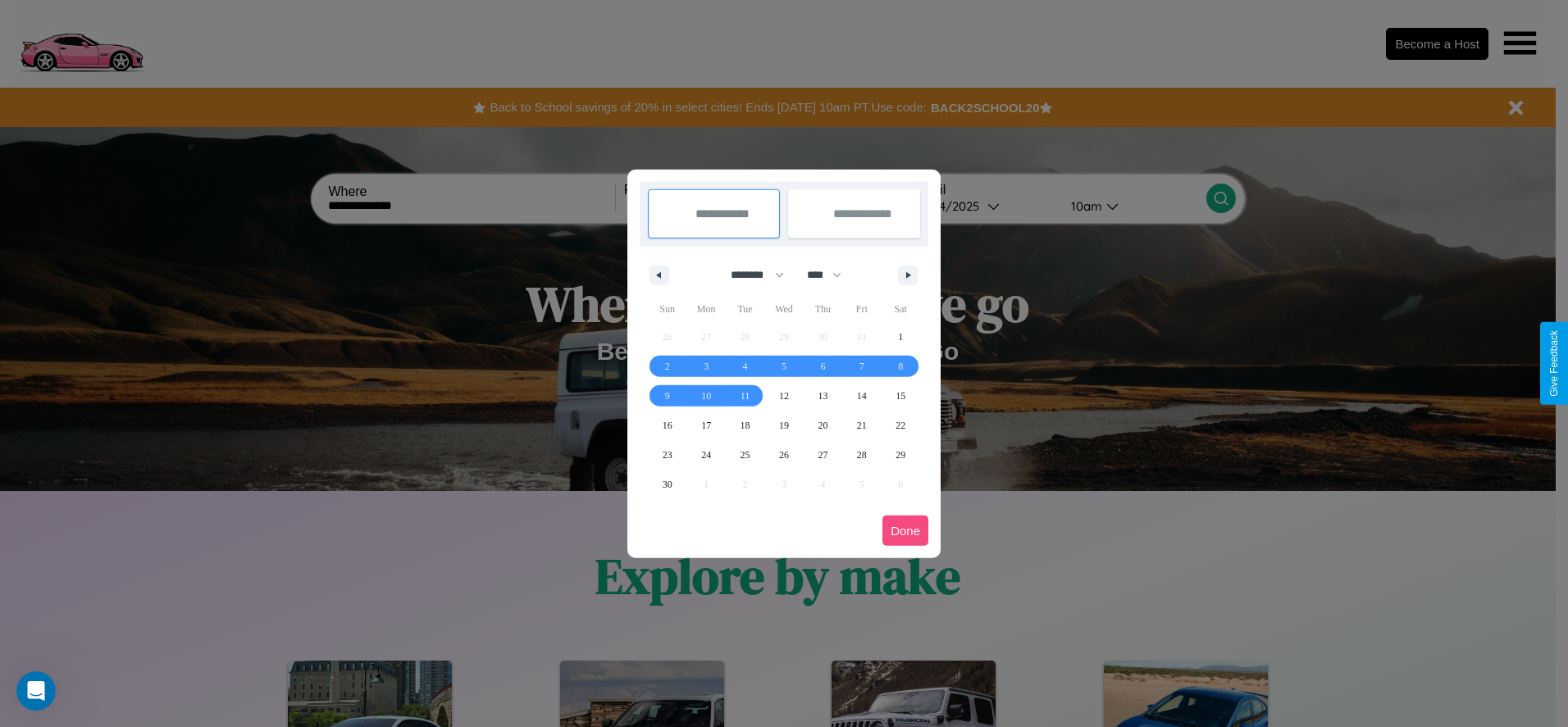
click at [906, 530] on button "Done" at bounding box center [906, 530] width 46 height 30
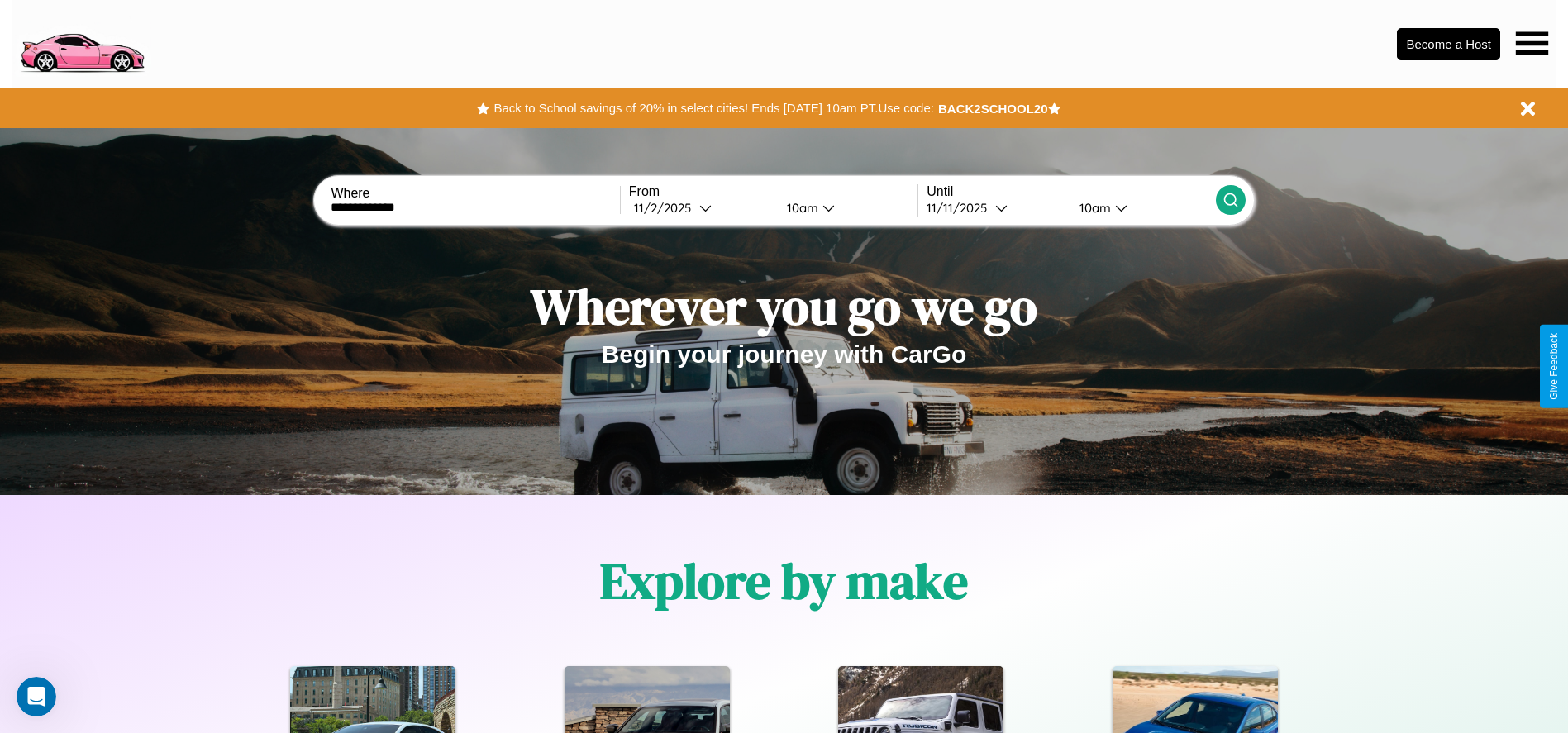
click at [799, 207] on div "10am" at bounding box center [800, 208] width 44 height 16
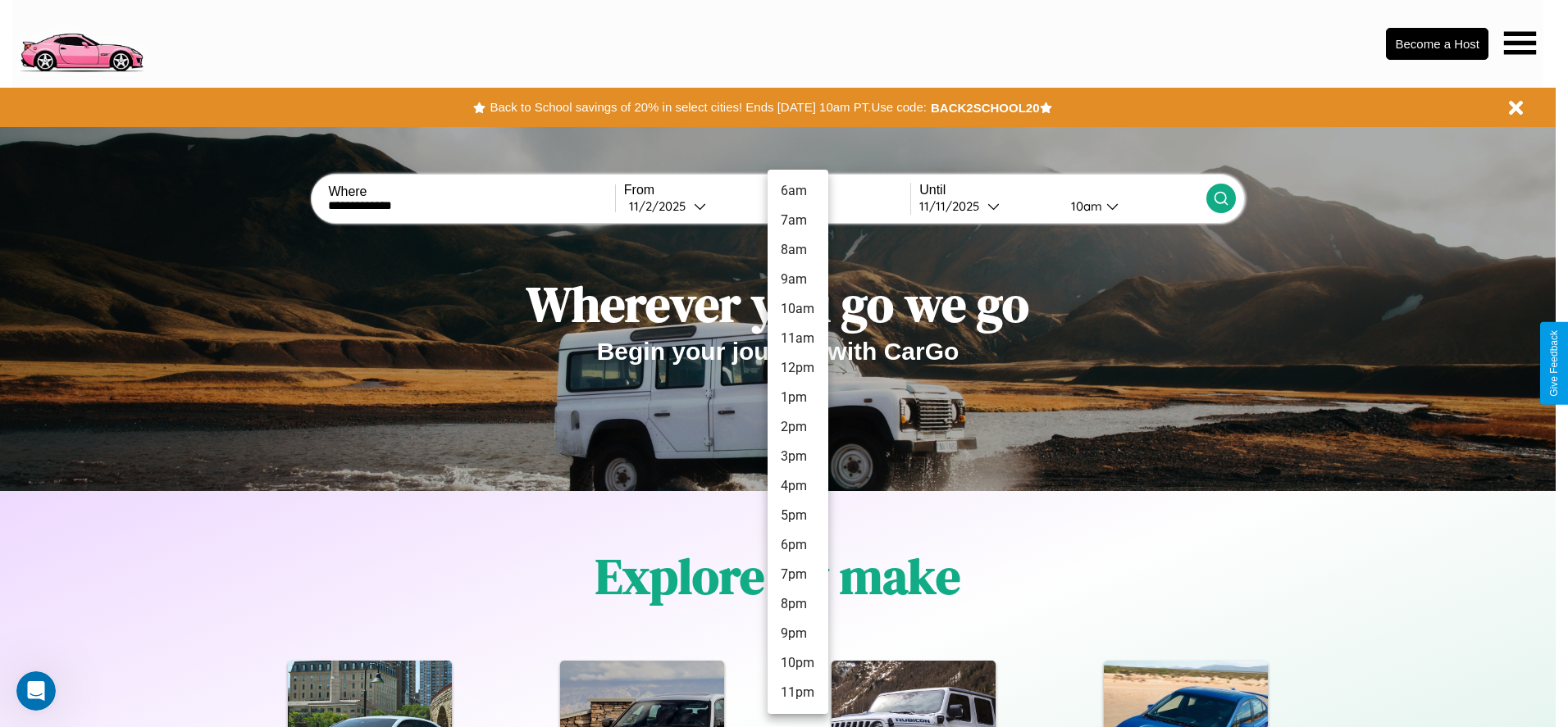
click at [797, 427] on li "2pm" at bounding box center [798, 427] width 61 height 30
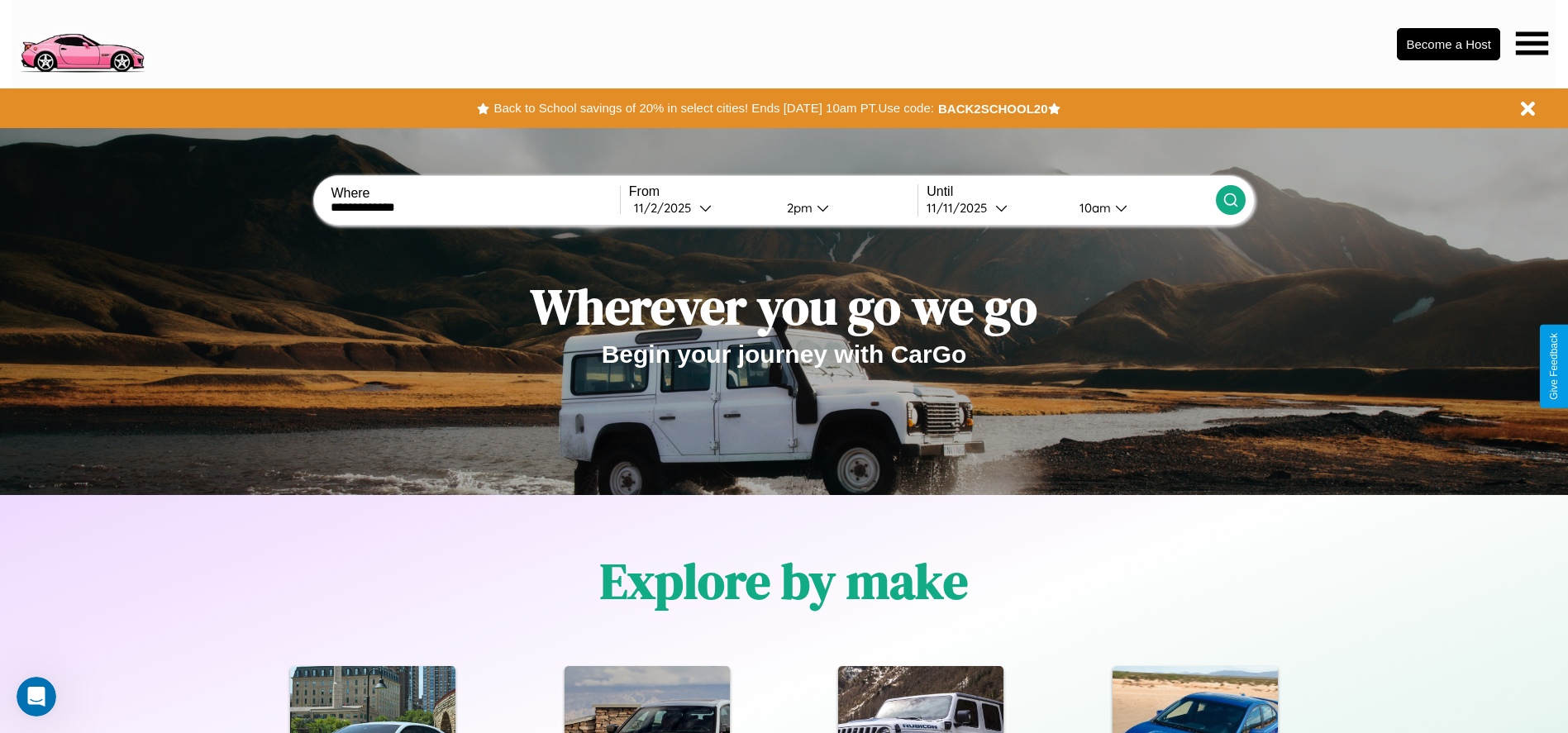
click at [1230, 200] on icon at bounding box center [1230, 199] width 17 height 17
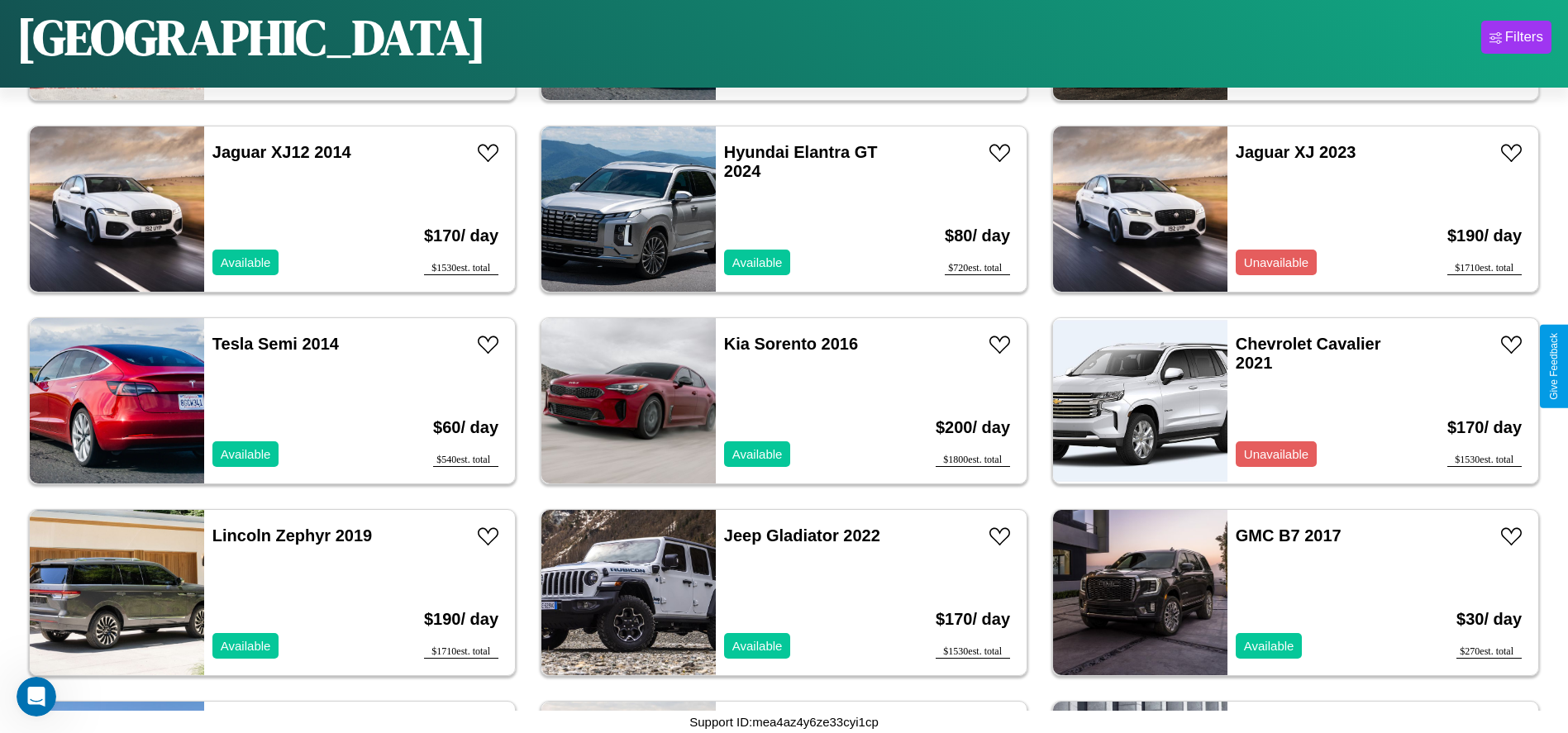
scroll to position [1718, 0]
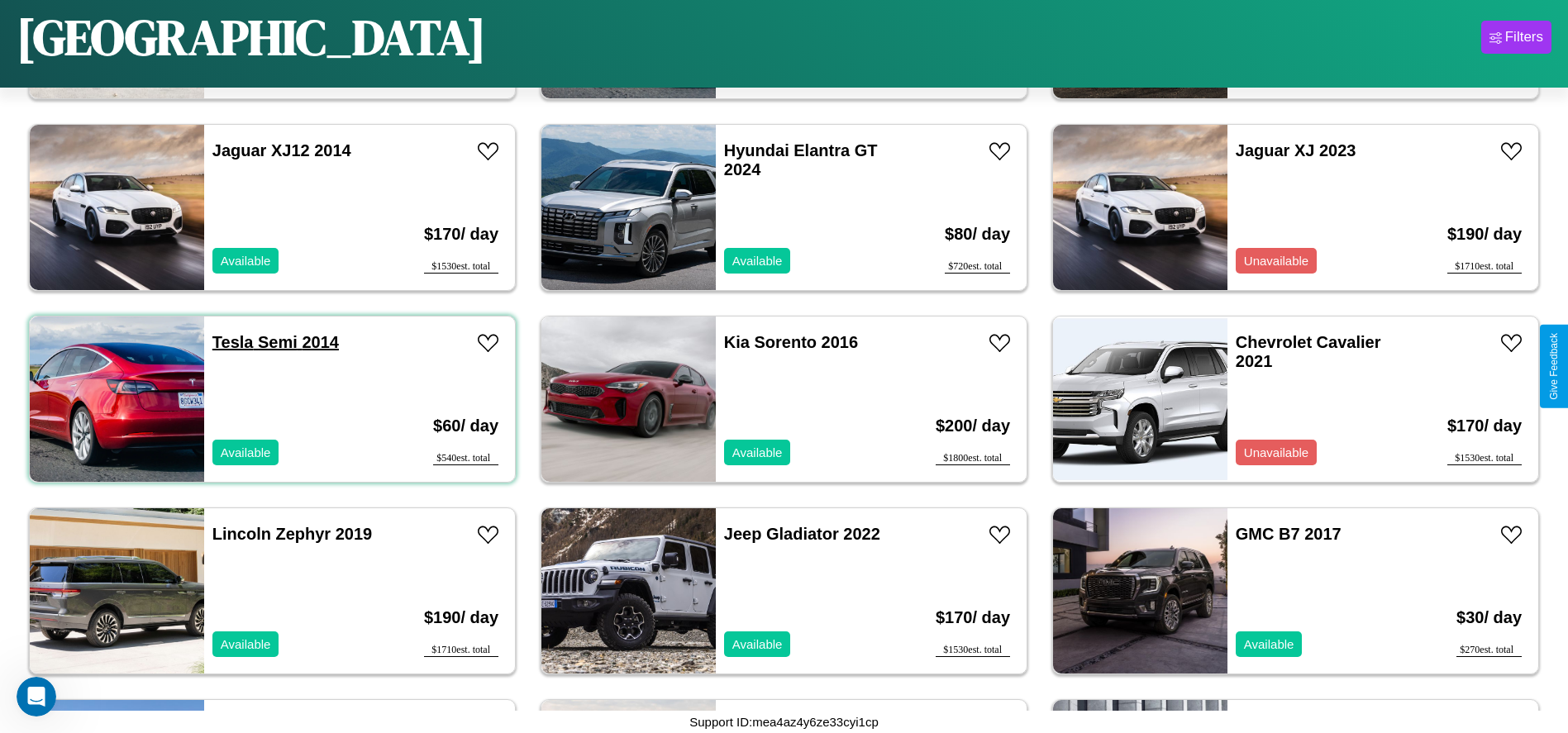
click at [230, 342] on link "Tesla Semi 2014" at bounding box center [275, 342] width 126 height 18
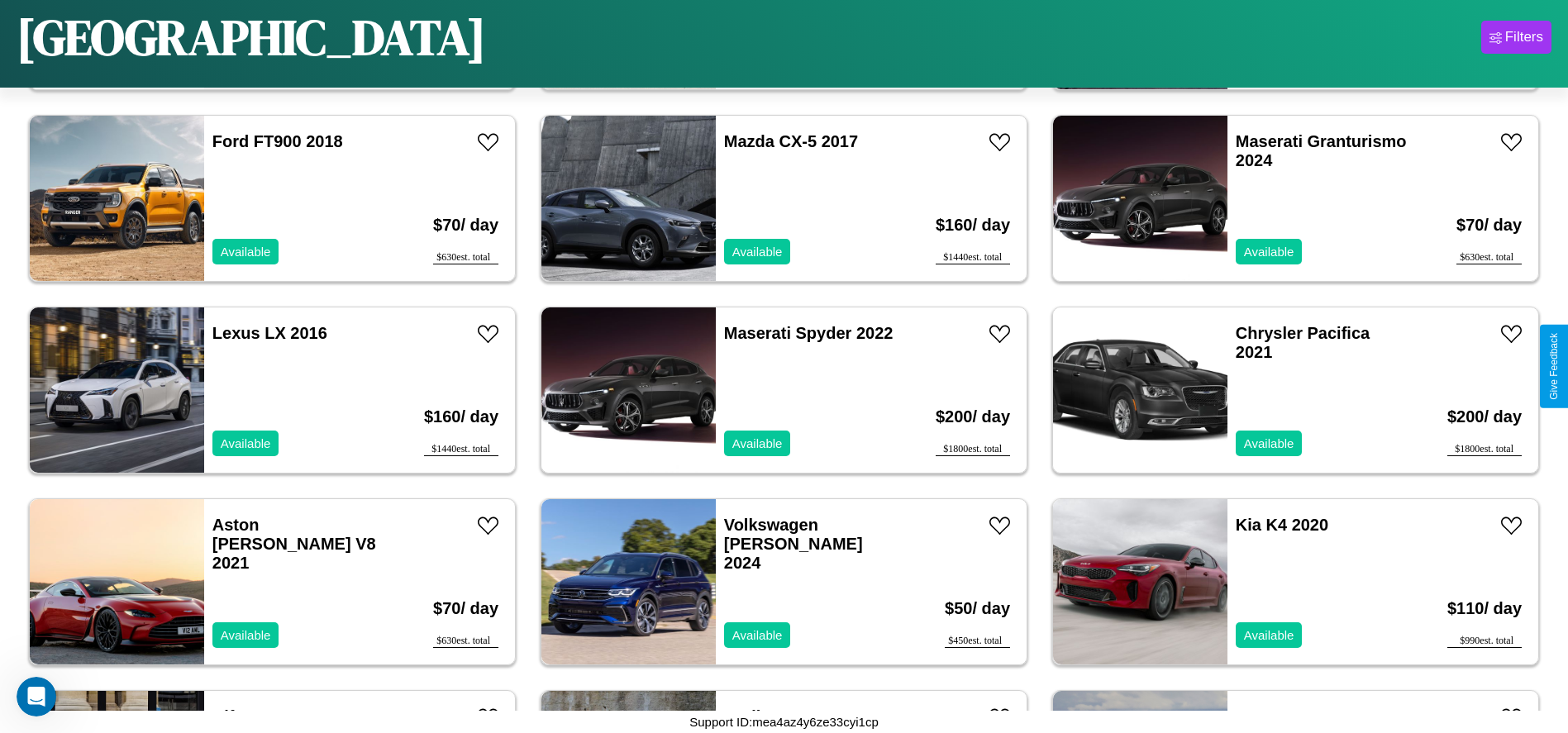
scroll to position [2869, 0]
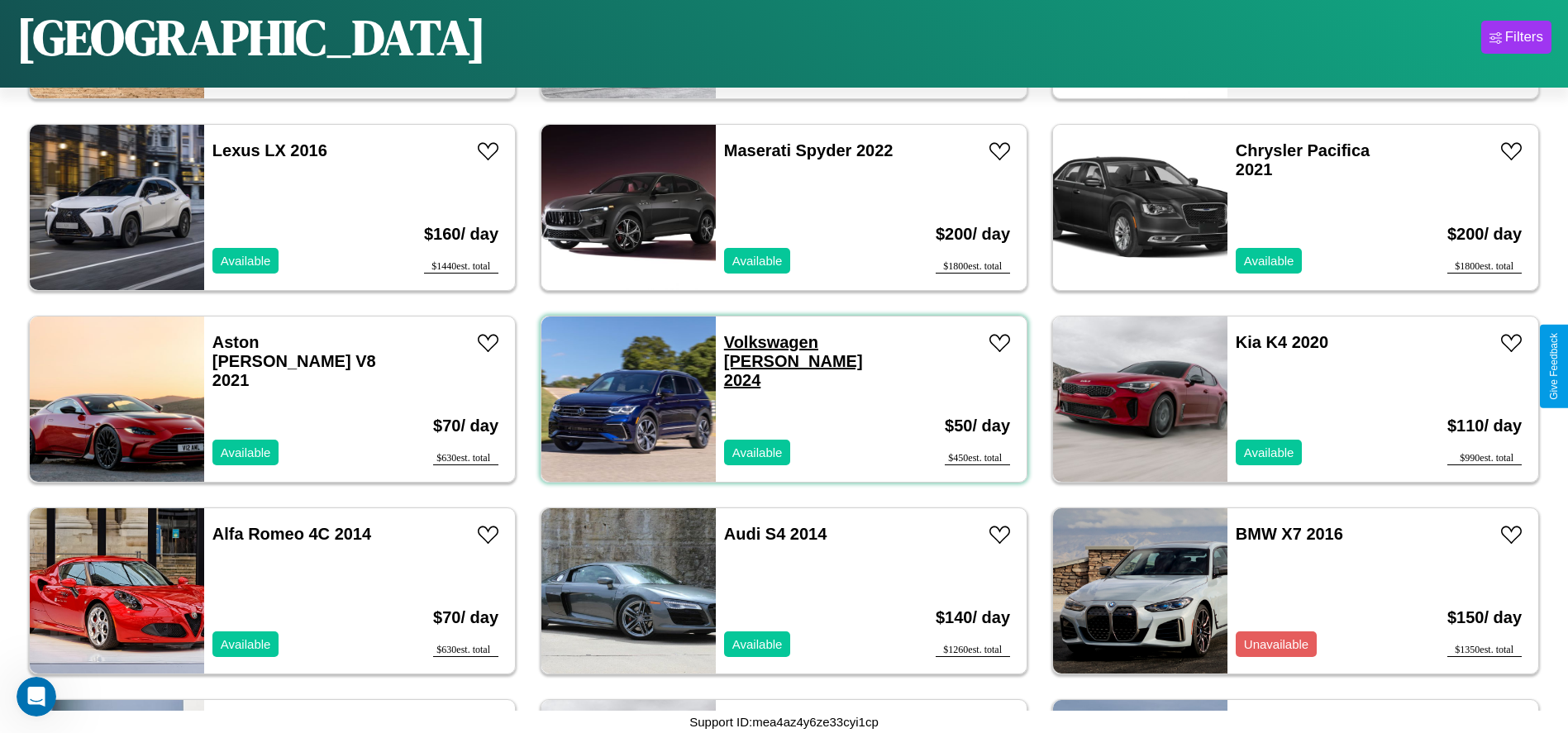
click at [765, 342] on link "Volkswagen Corrado 2024" at bounding box center [793, 361] width 139 height 57
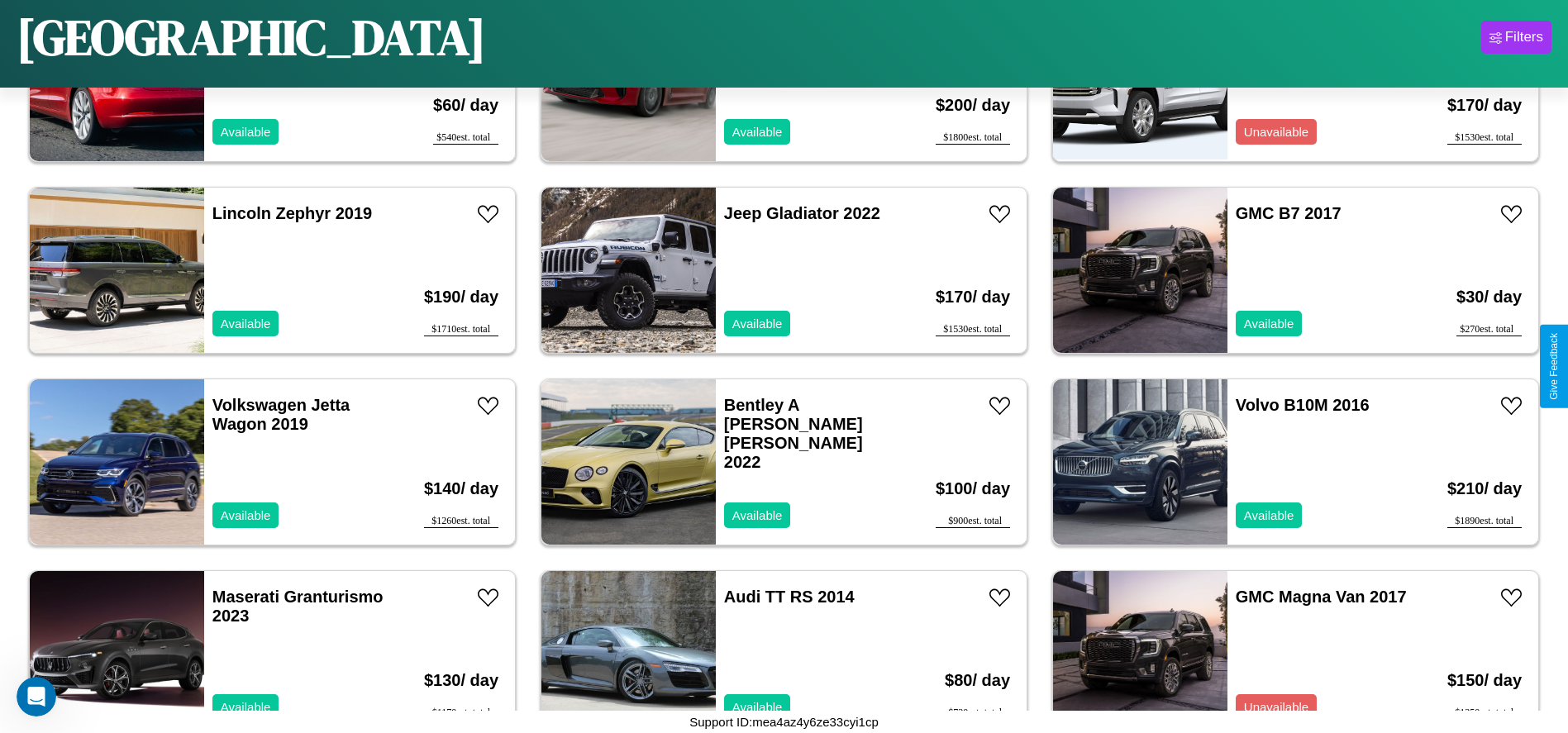
scroll to position [1335, 0]
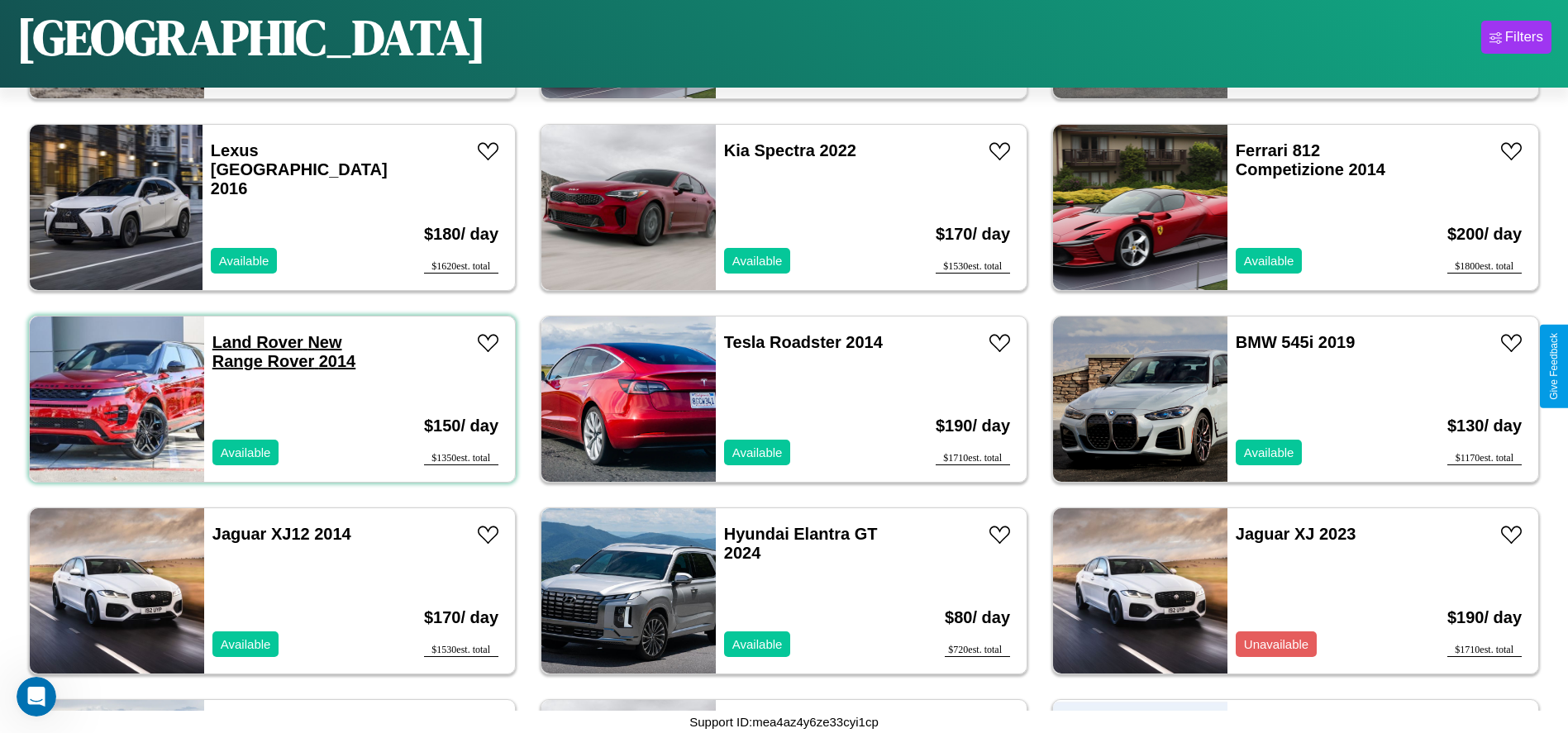
click at [255, 342] on link "Land Rover New Range Rover 2014" at bounding box center [284, 351] width 143 height 37
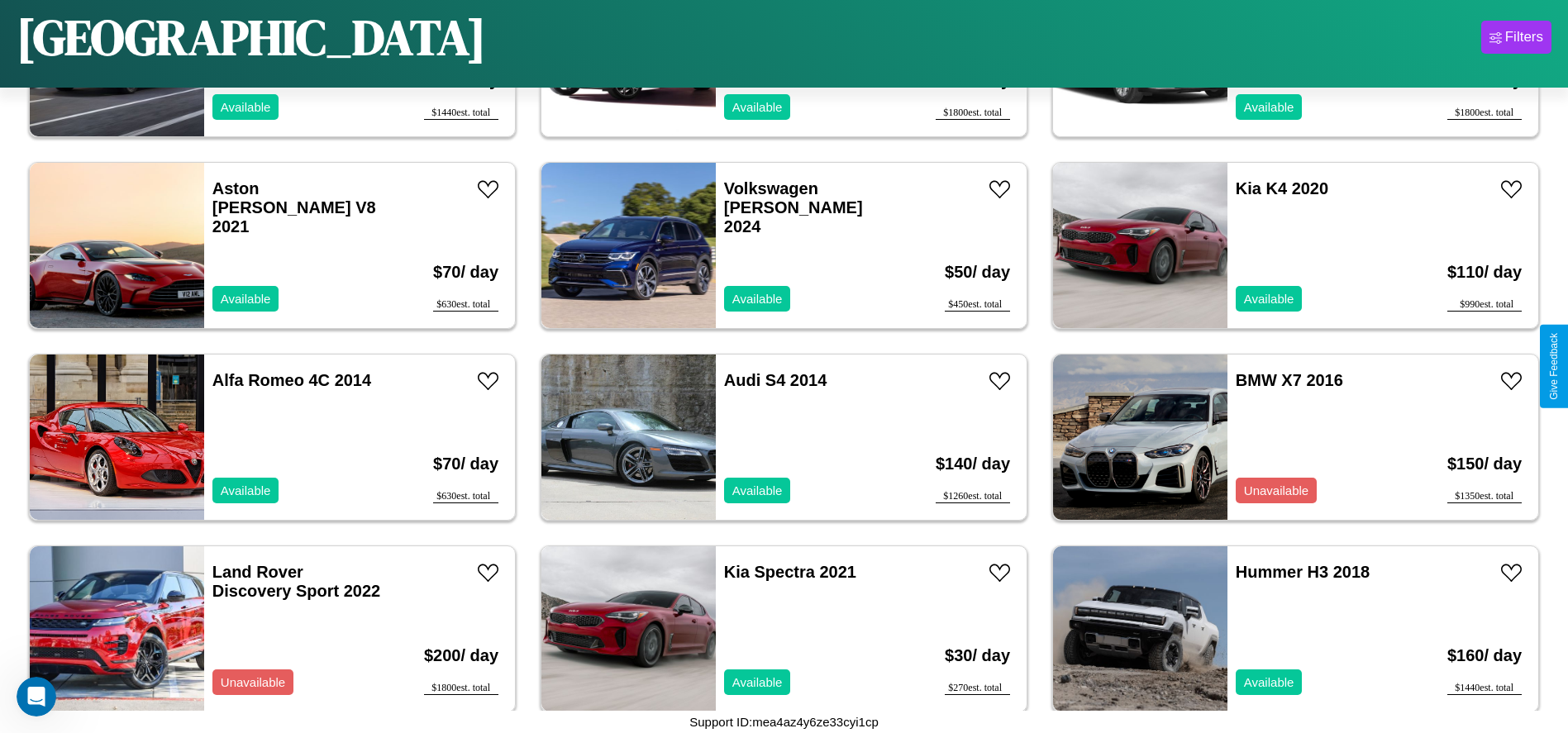
scroll to position [3053, 0]
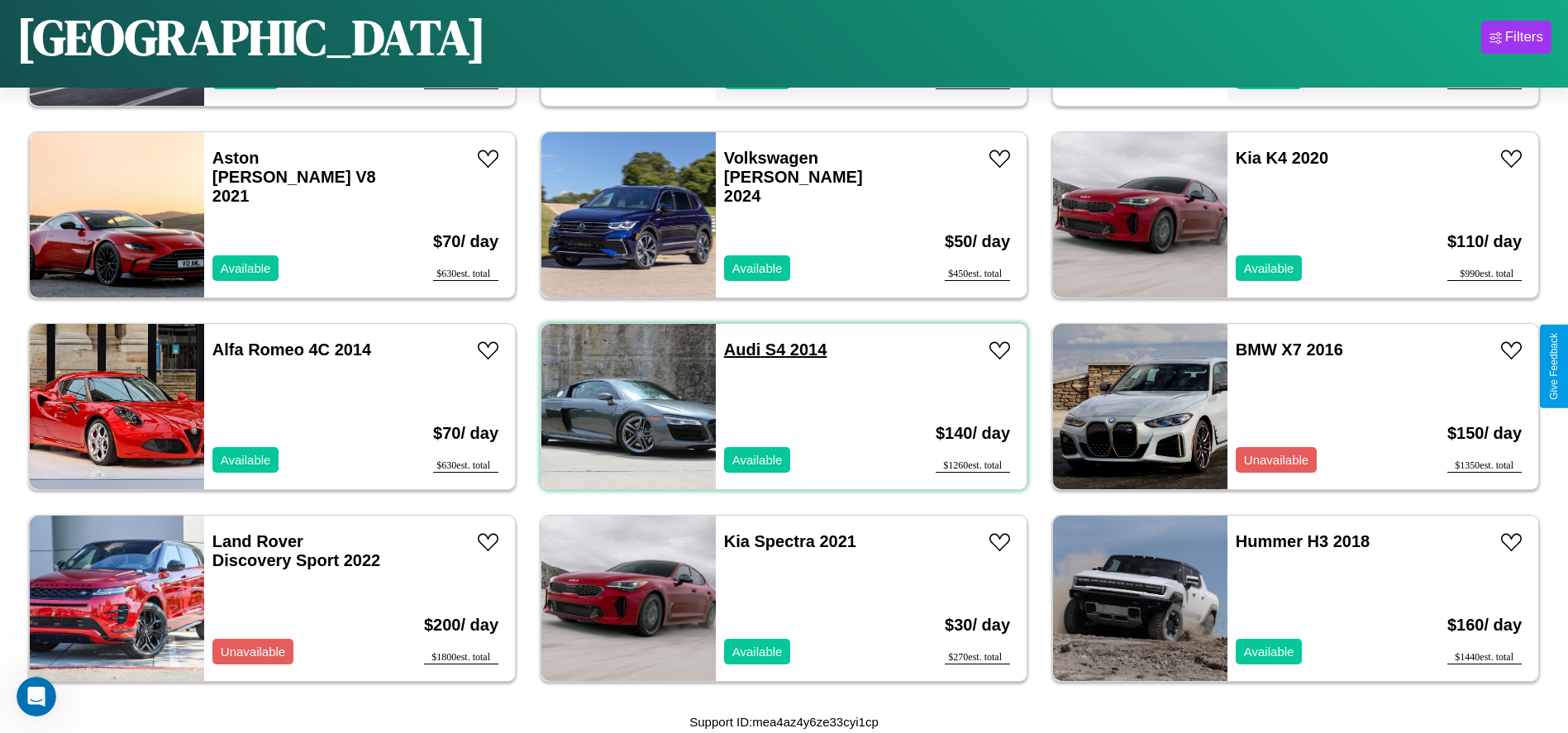
click at [736, 349] on link "Audi S4 2014" at bounding box center [776, 349] width 103 height 18
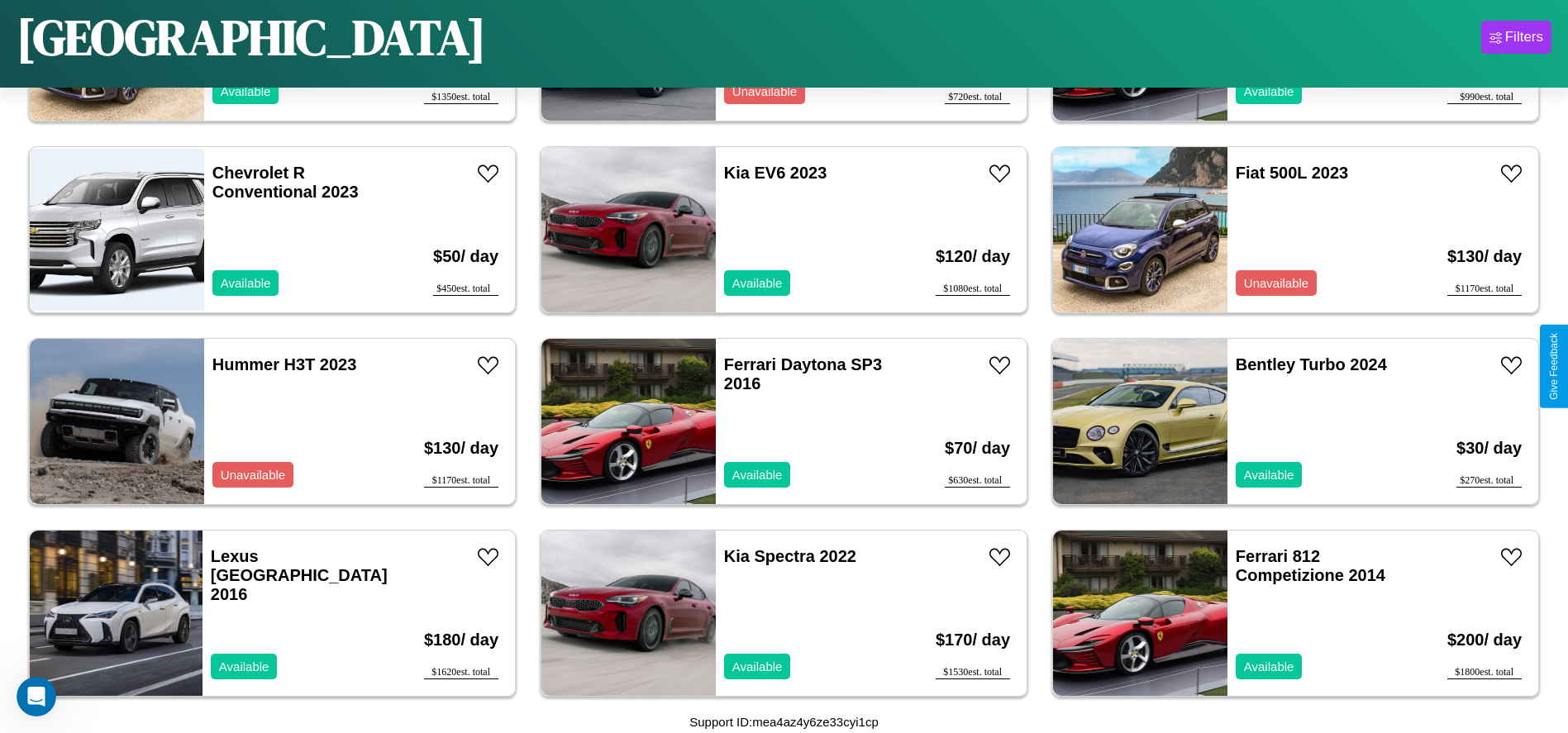
scroll to position [760, 0]
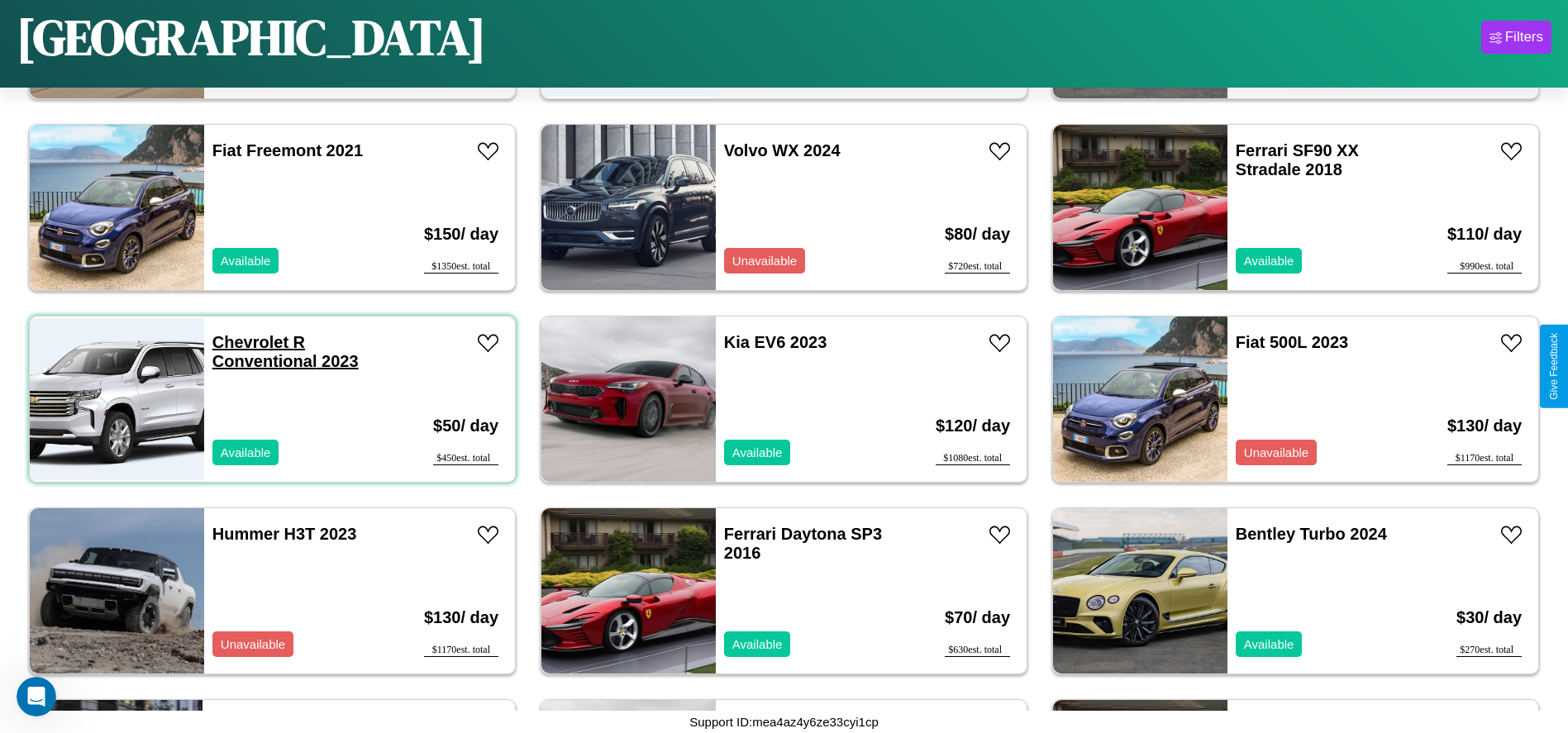
click at [248, 342] on link "Chevrolet R Conventional 2023" at bounding box center [285, 351] width 146 height 37
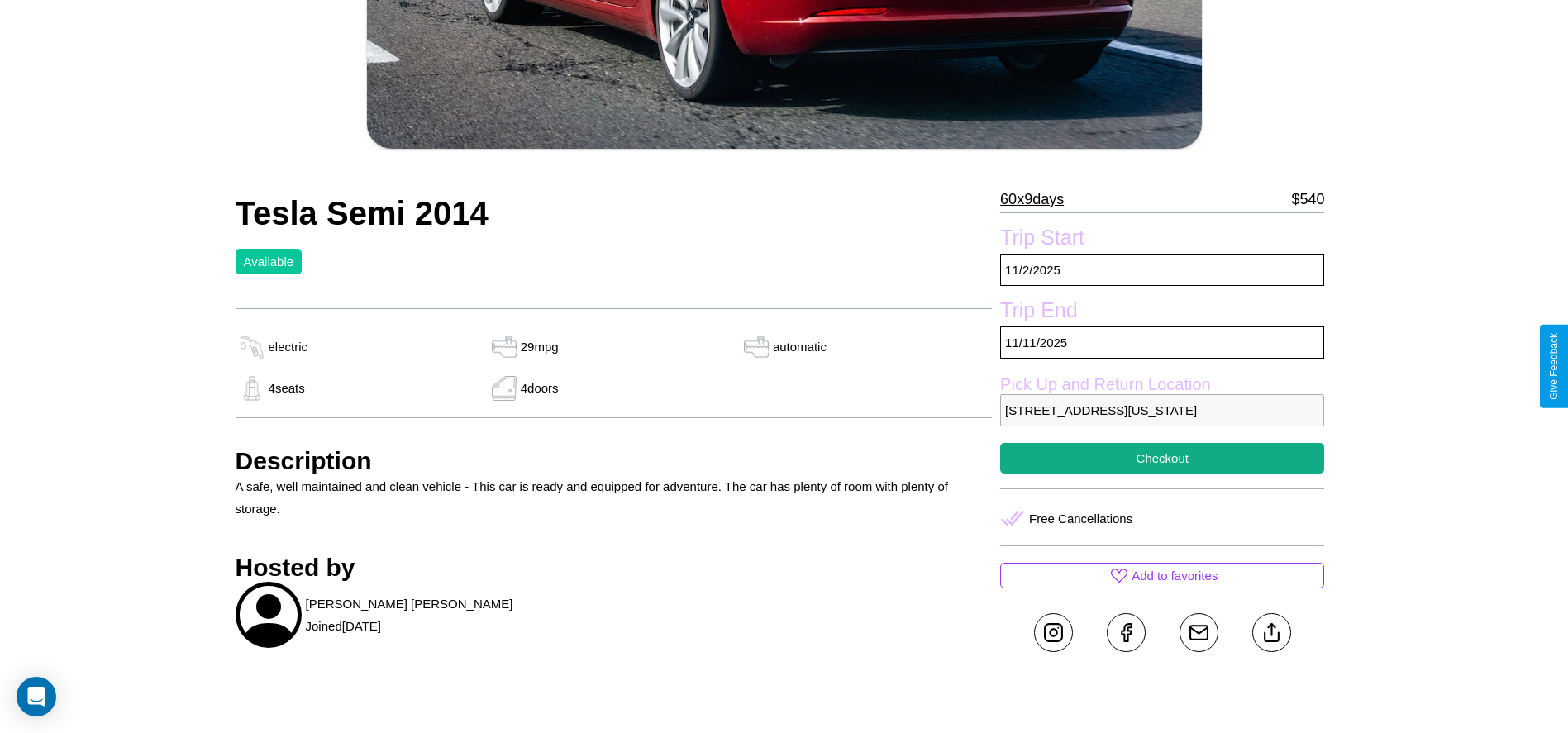
scroll to position [697, 0]
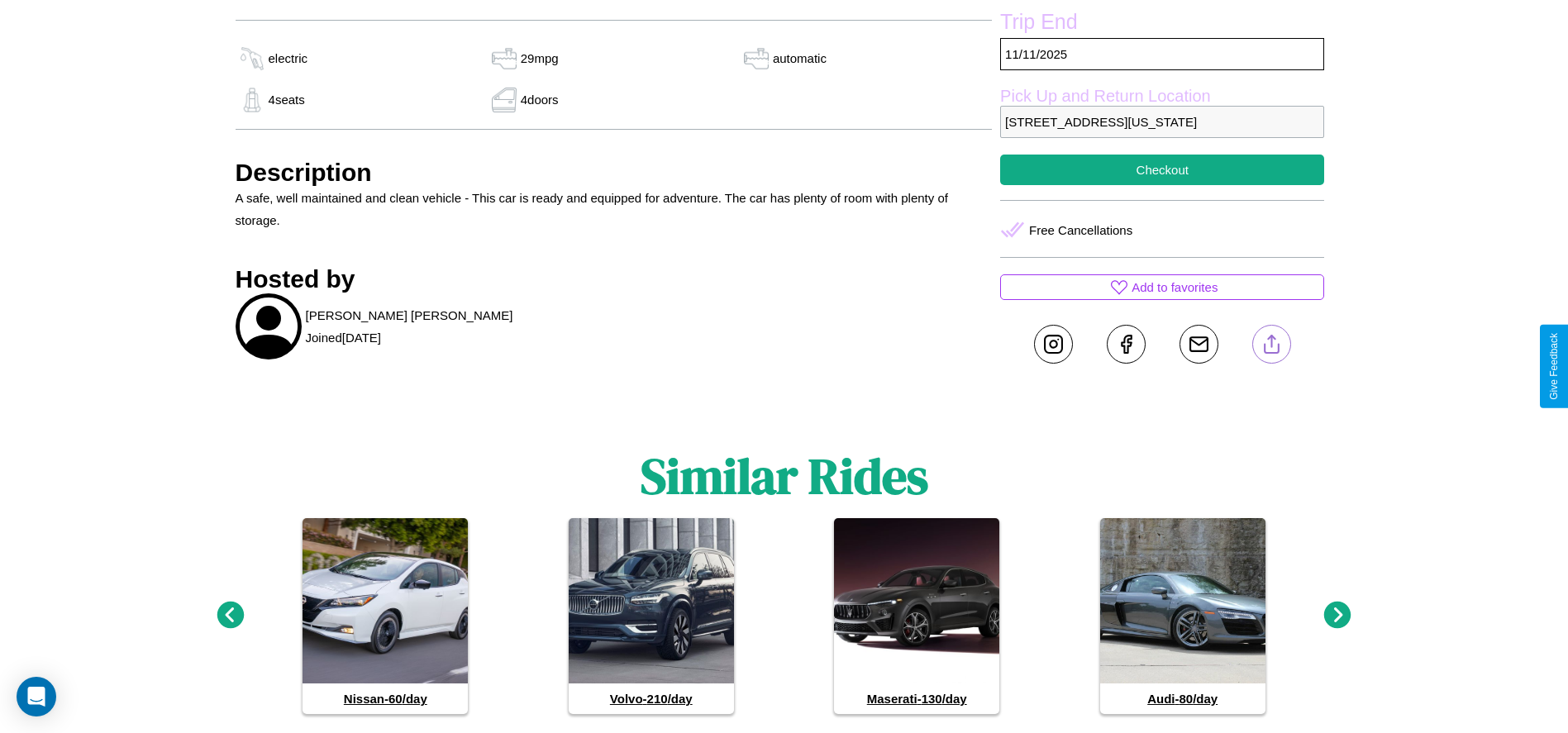
click at [1270, 347] on line at bounding box center [1270, 341] width 0 height 12
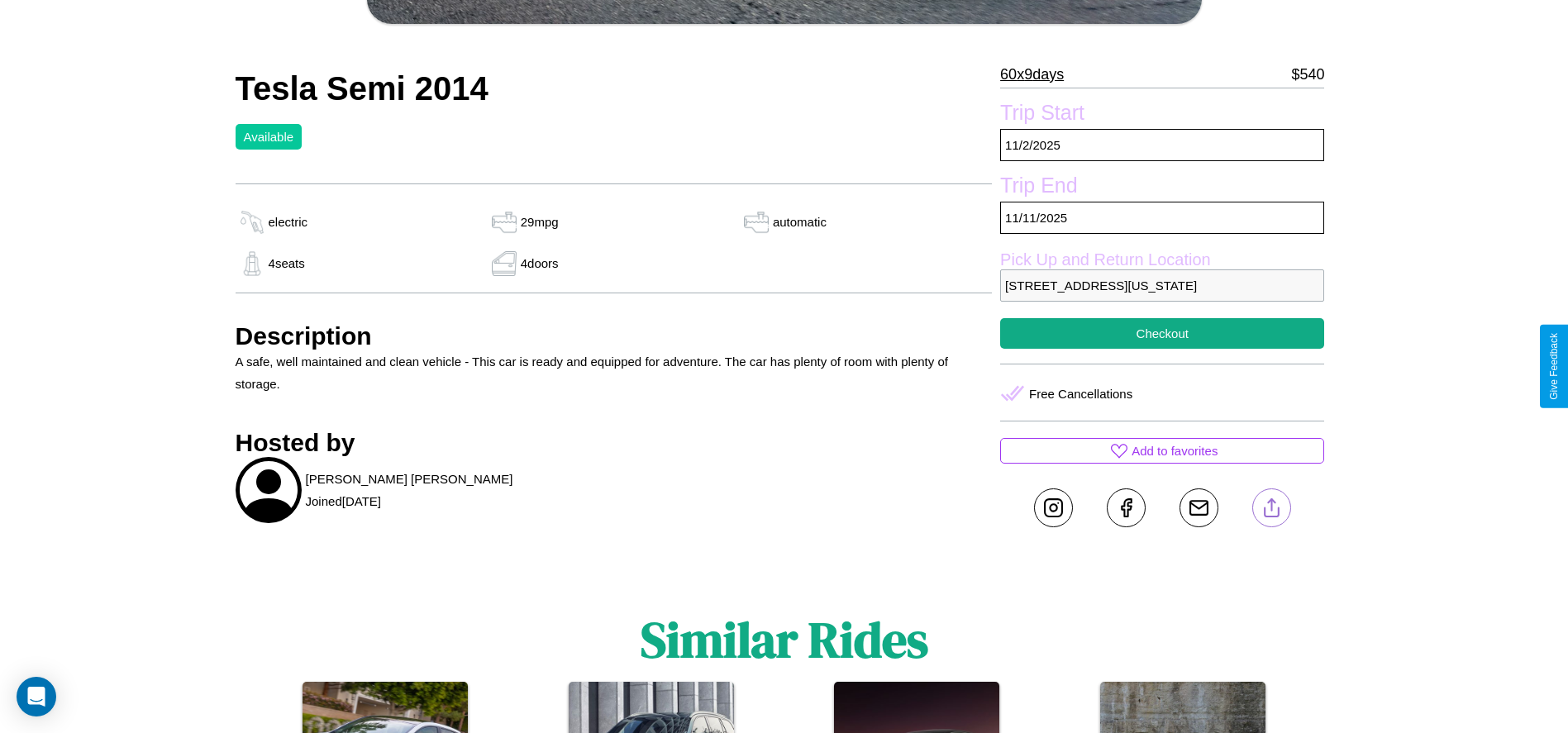
scroll to position [523, 0]
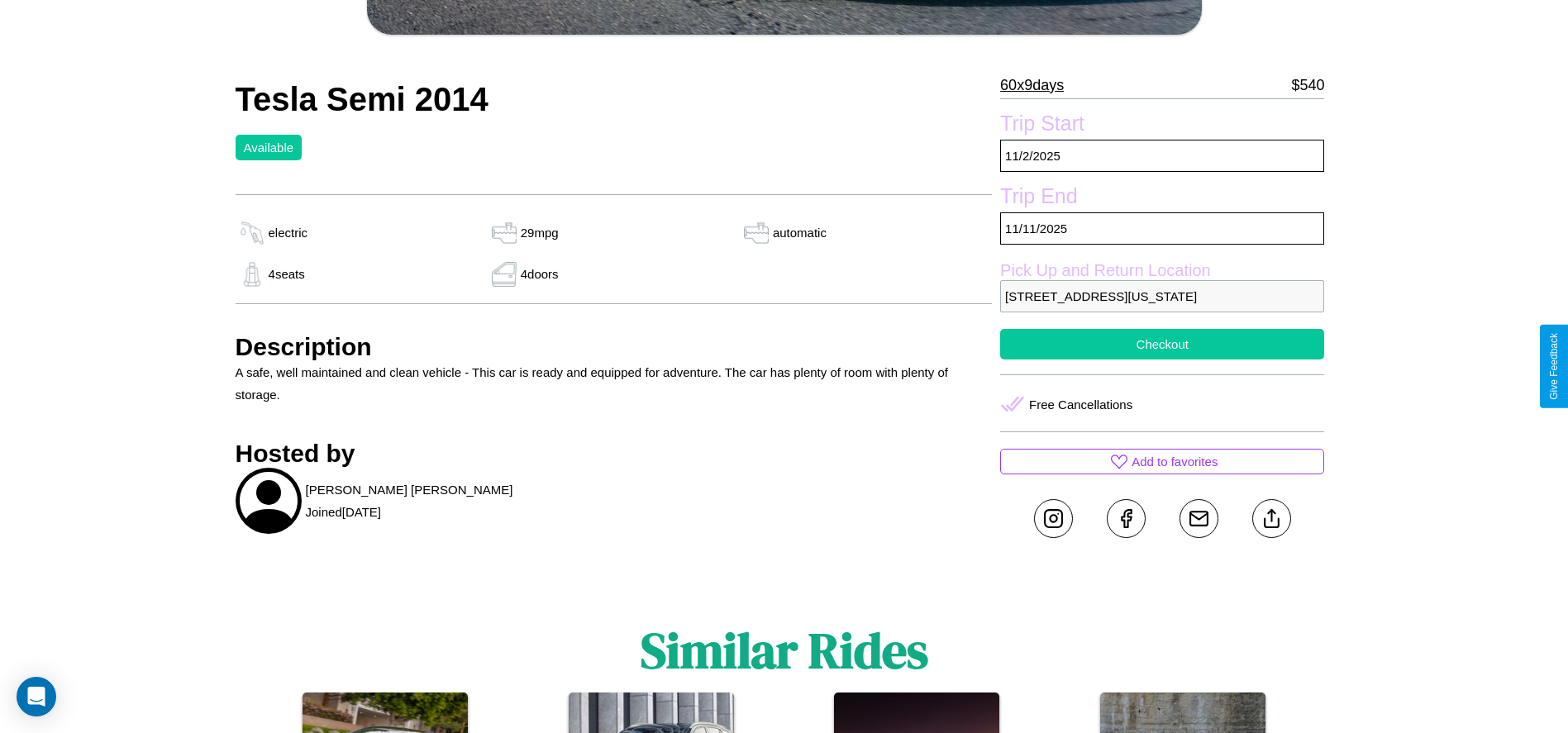
click at [1161, 359] on button "Checkout" at bounding box center [1161, 344] width 324 height 31
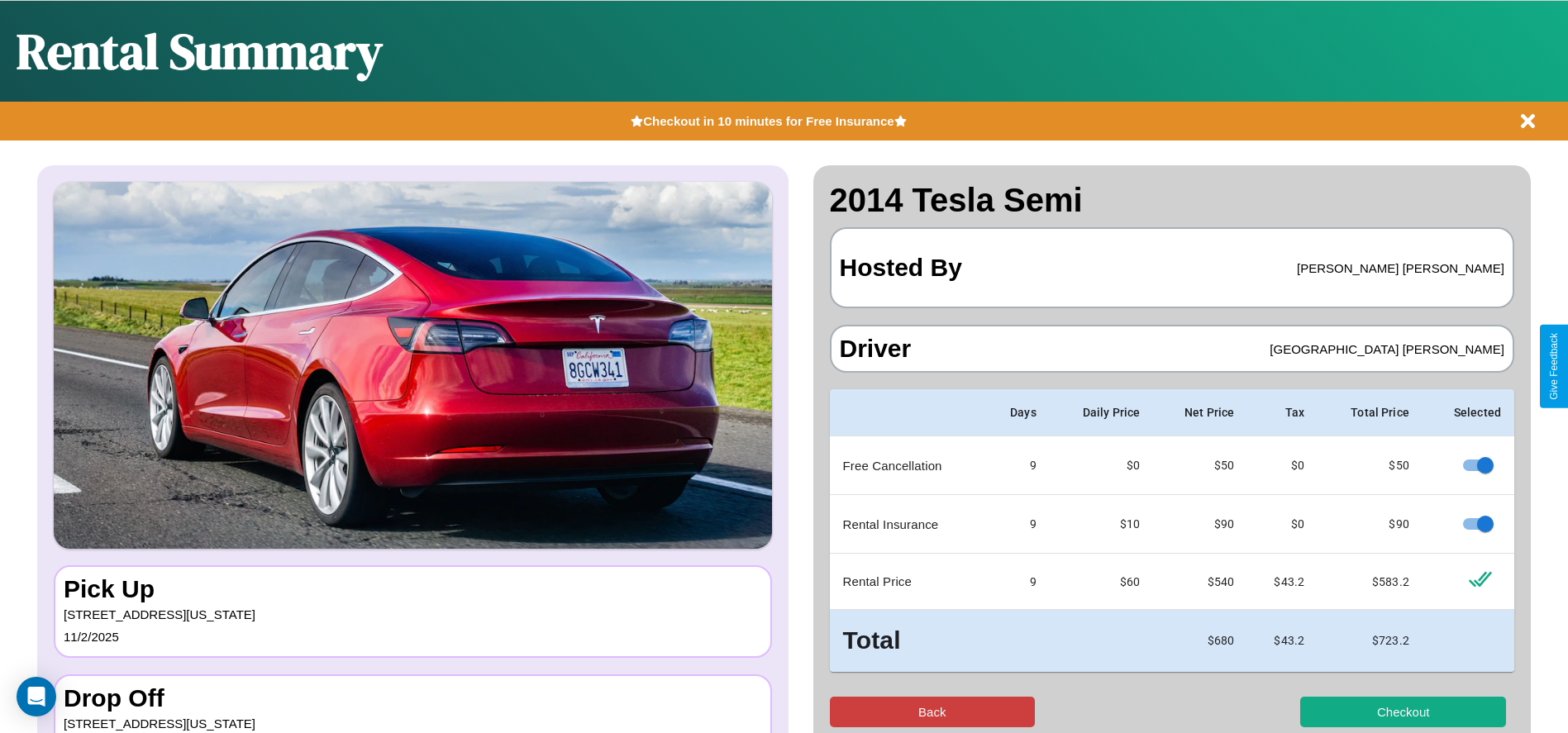
click at [931, 711] on button "Back" at bounding box center [932, 711] width 205 height 31
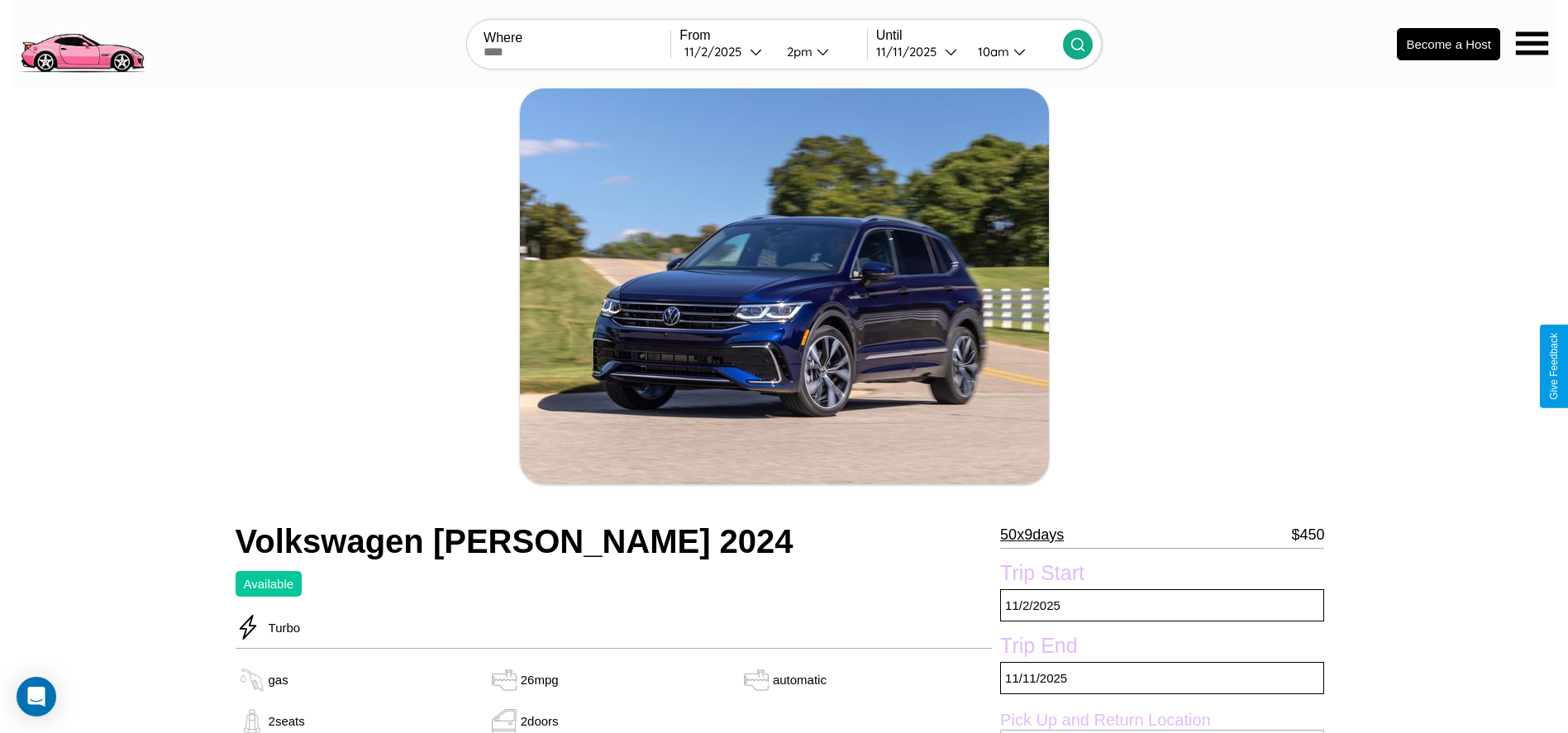
scroll to position [624, 0]
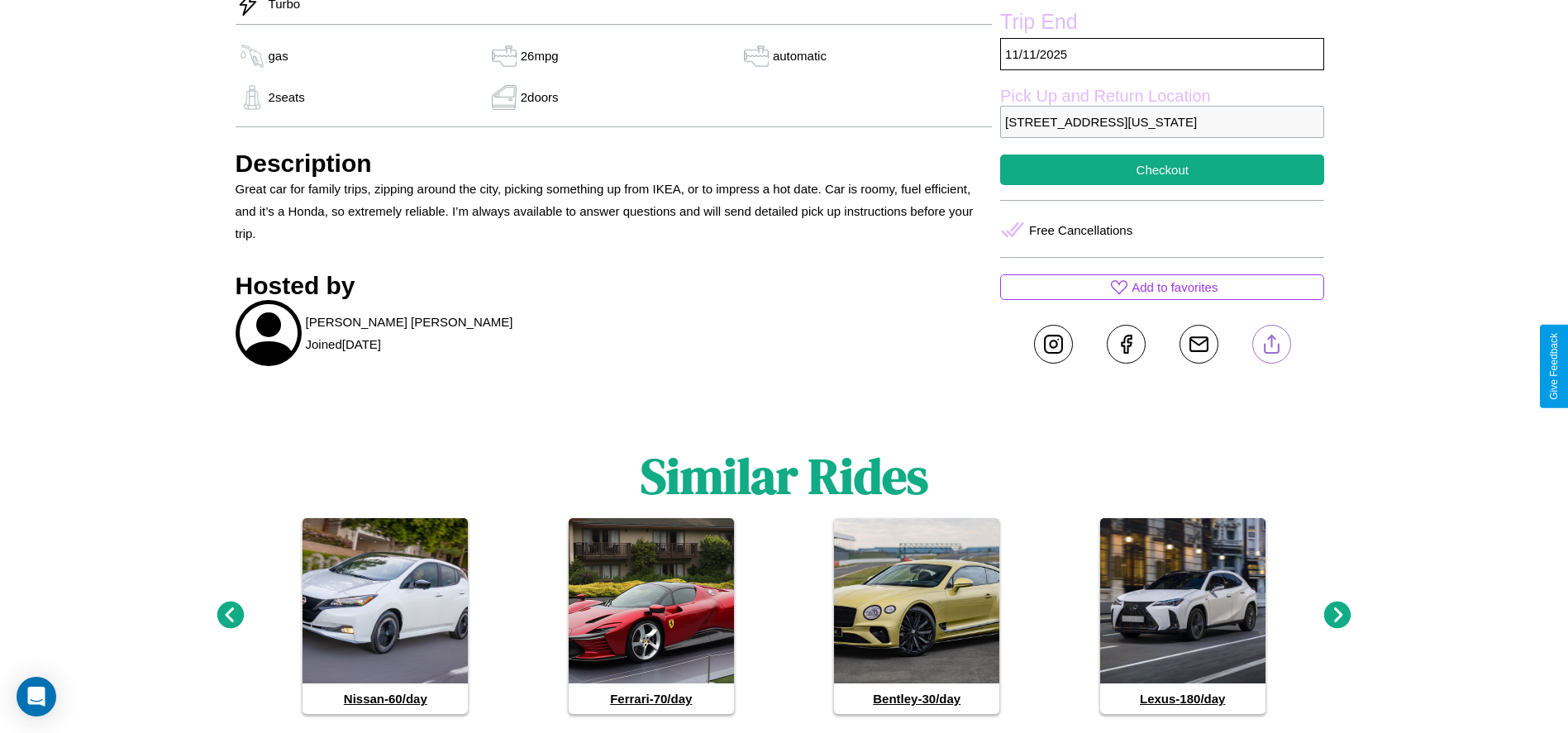
click at [1270, 347] on line at bounding box center [1270, 341] width 0 height 12
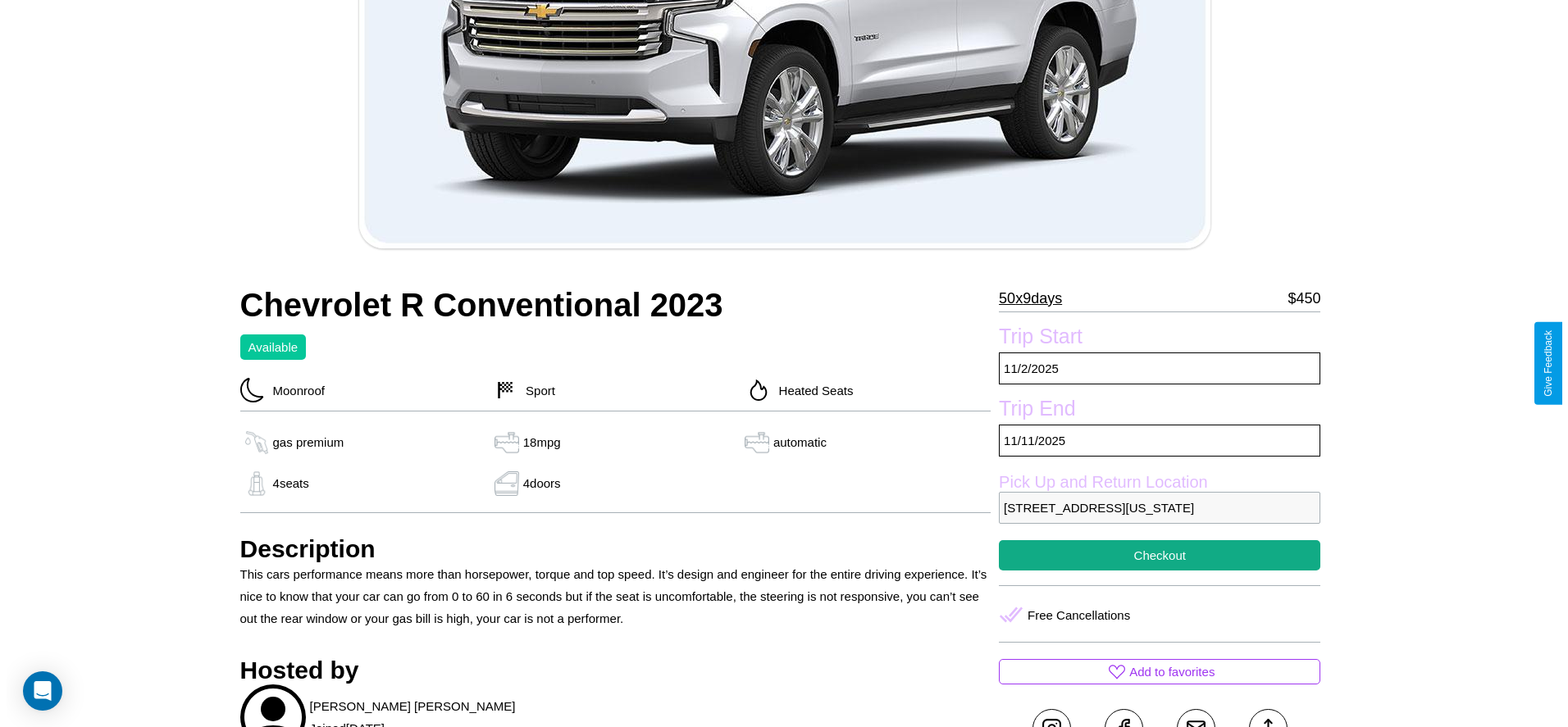
scroll to position [322, 0]
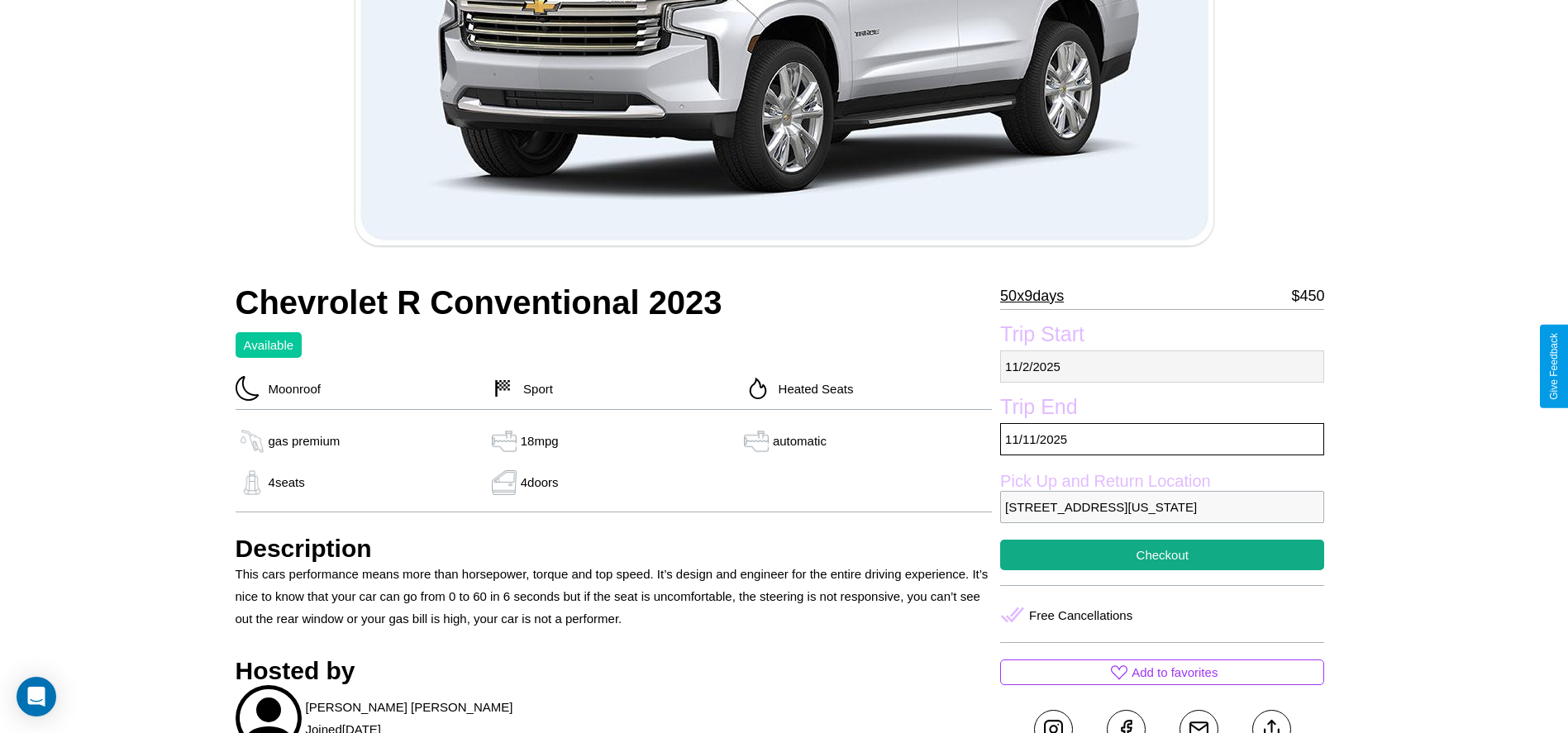
click at [1161, 366] on p "[DATE]" at bounding box center [1161, 366] width 324 height 32
select select "*"
select select "****"
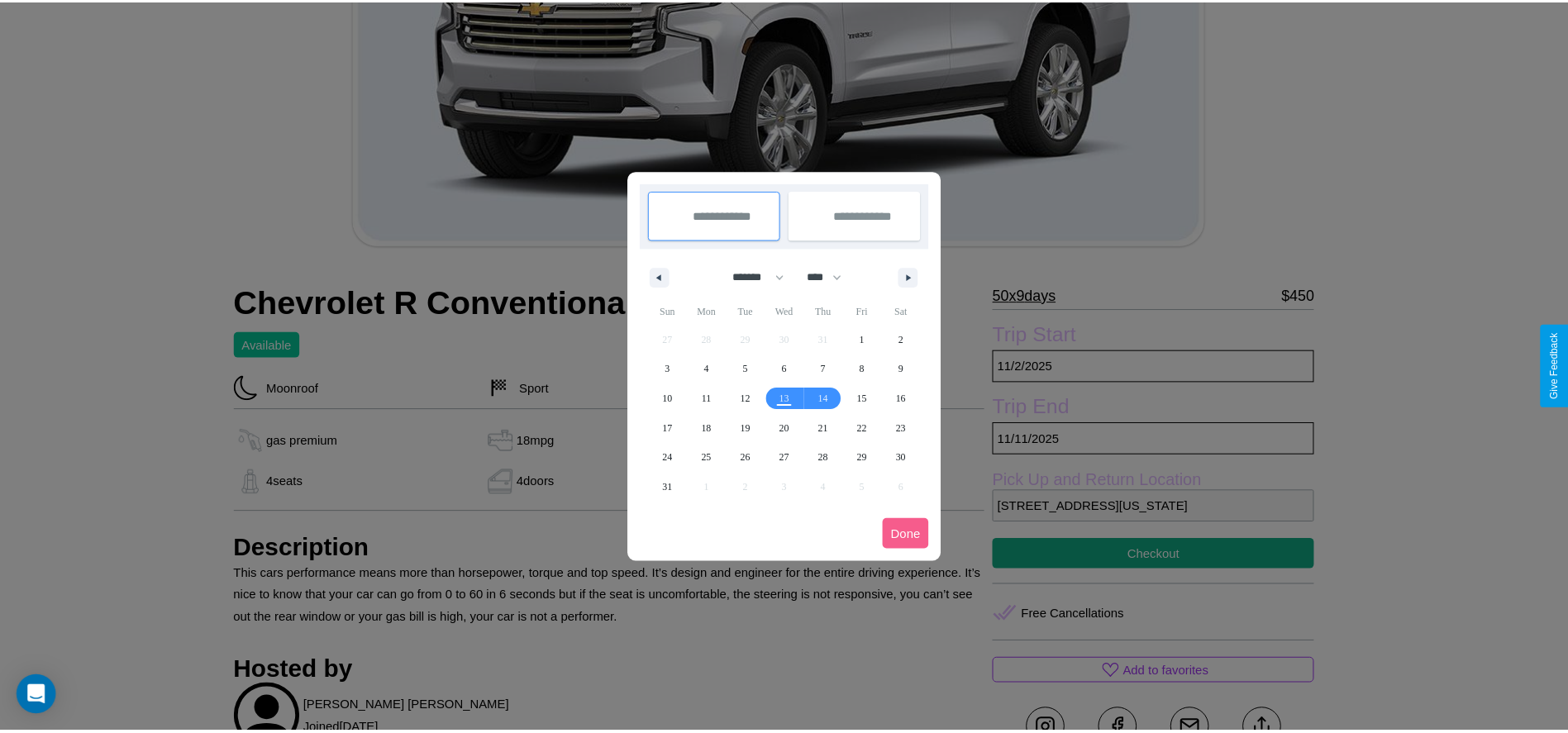
scroll to position [0, 0]
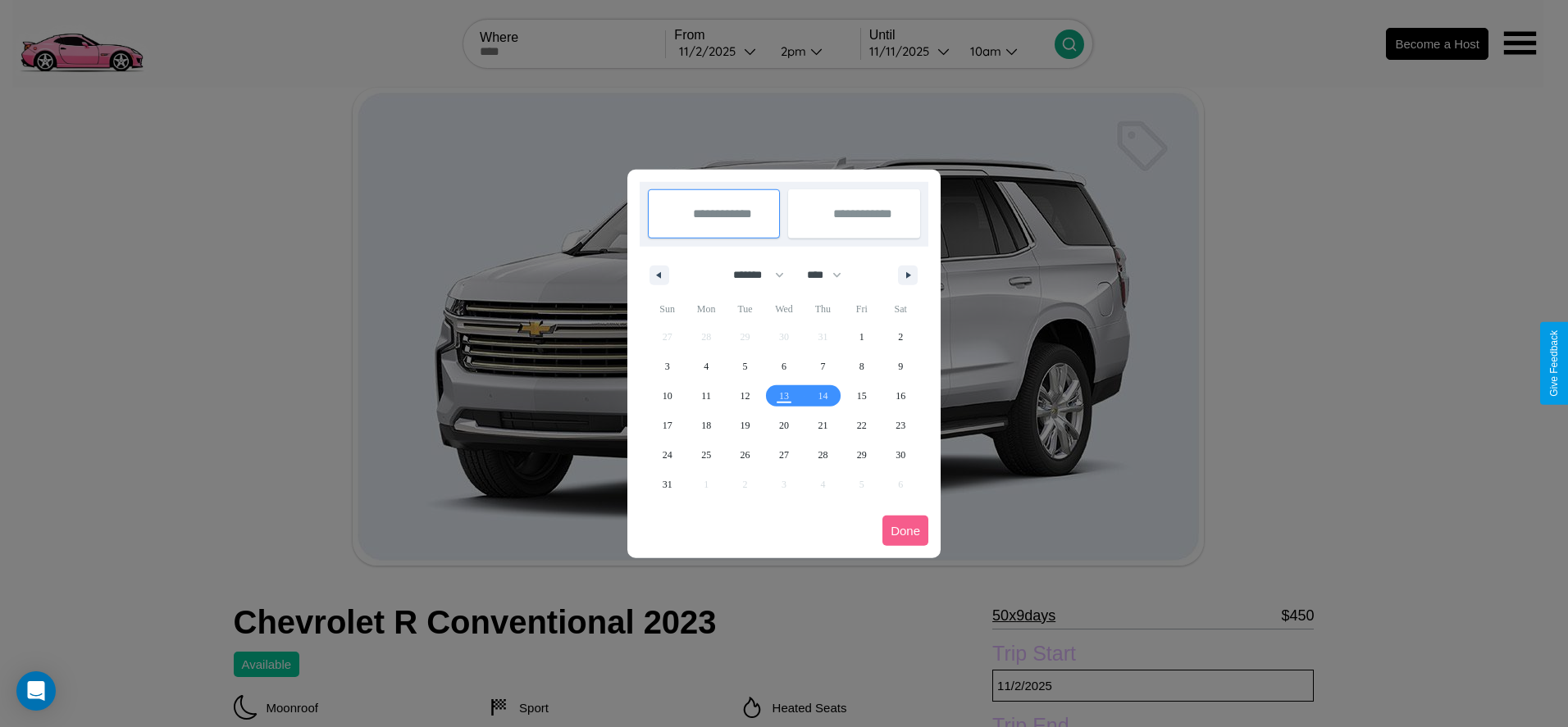
click at [721, 51] on div at bounding box center [784, 363] width 1568 height 727
